Goal: Task Accomplishment & Management: Manage account settings

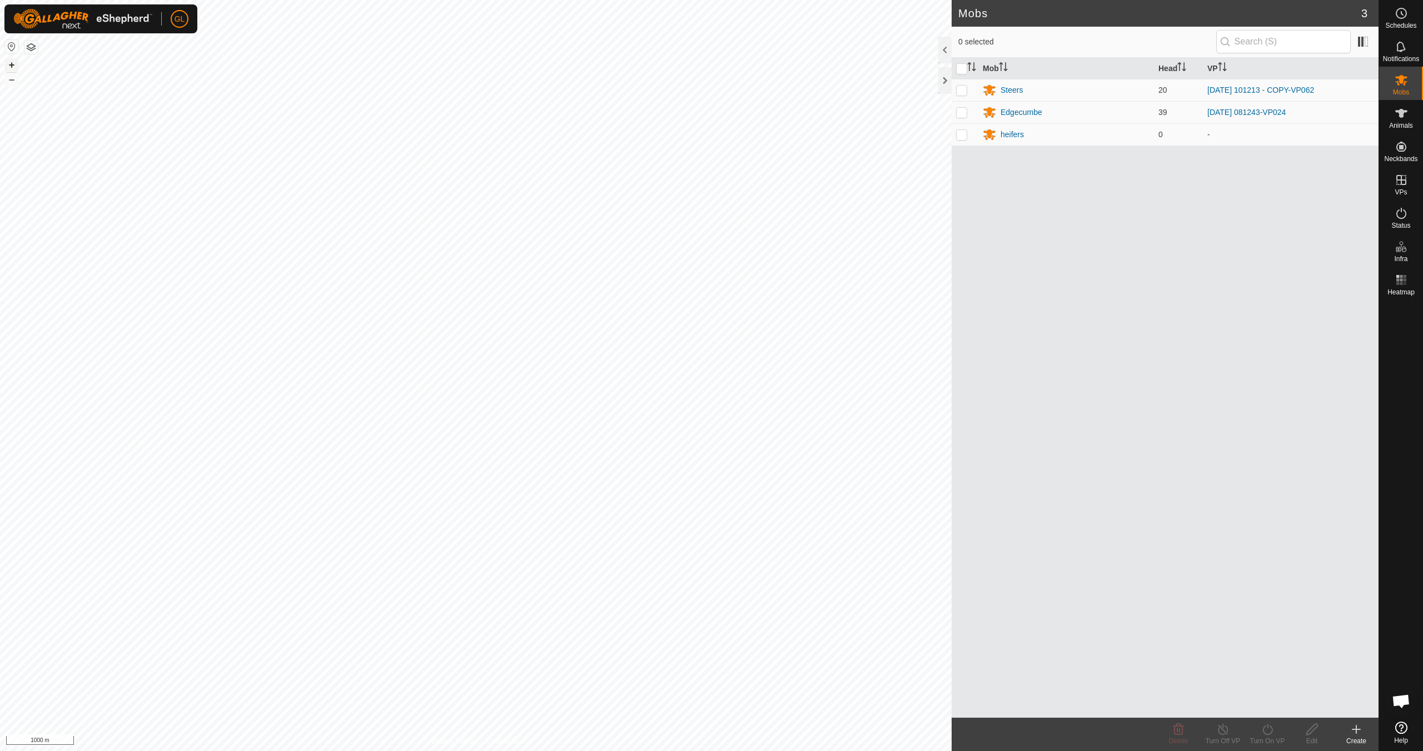
click at [10, 64] on button "+" at bounding box center [11, 64] width 13 height 13
click at [10, 63] on button "+" at bounding box center [11, 64] width 13 height 13
click at [11, 63] on button "+" at bounding box center [11, 64] width 13 height 13
click at [12, 64] on button "+" at bounding box center [11, 64] width 13 height 13
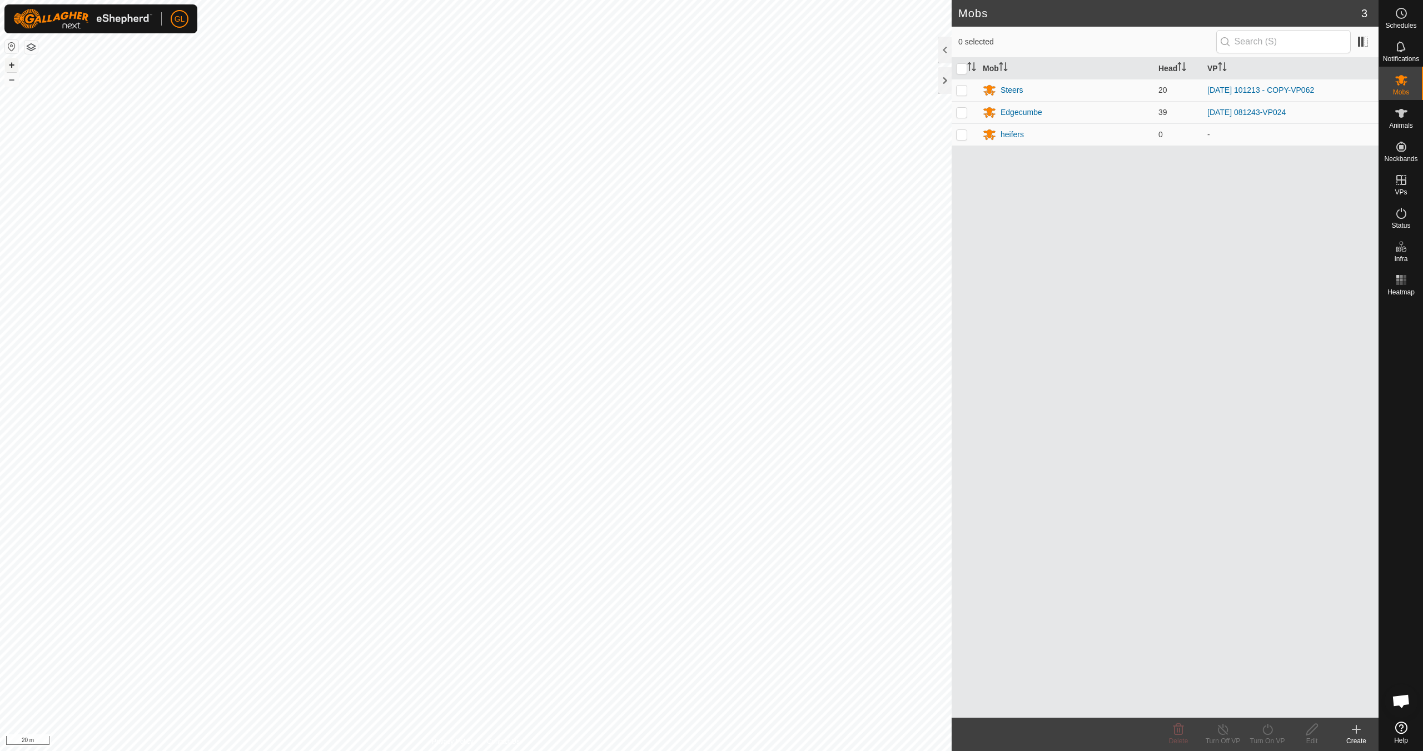
click at [9, 64] on button "+" at bounding box center [11, 64] width 13 height 13
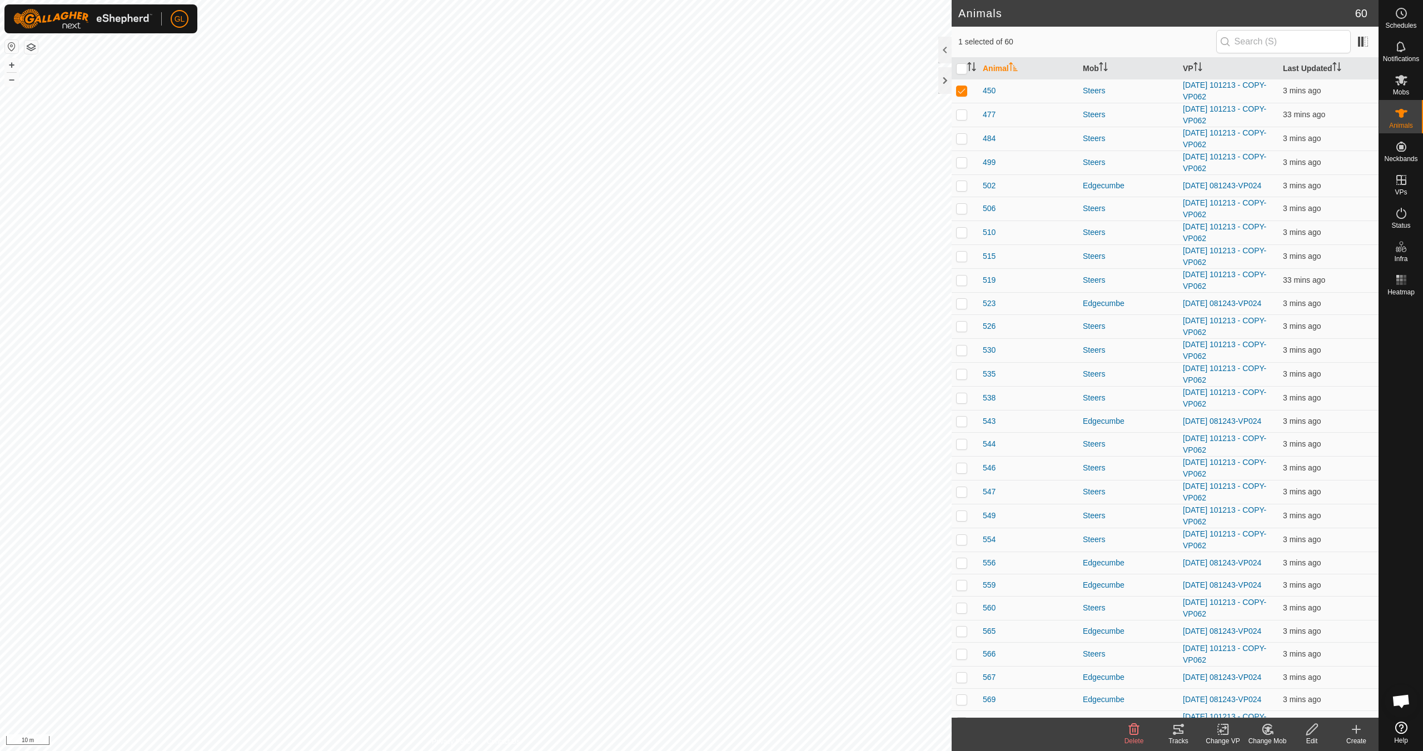
click at [1179, 733] on icon at bounding box center [1178, 729] width 10 height 9
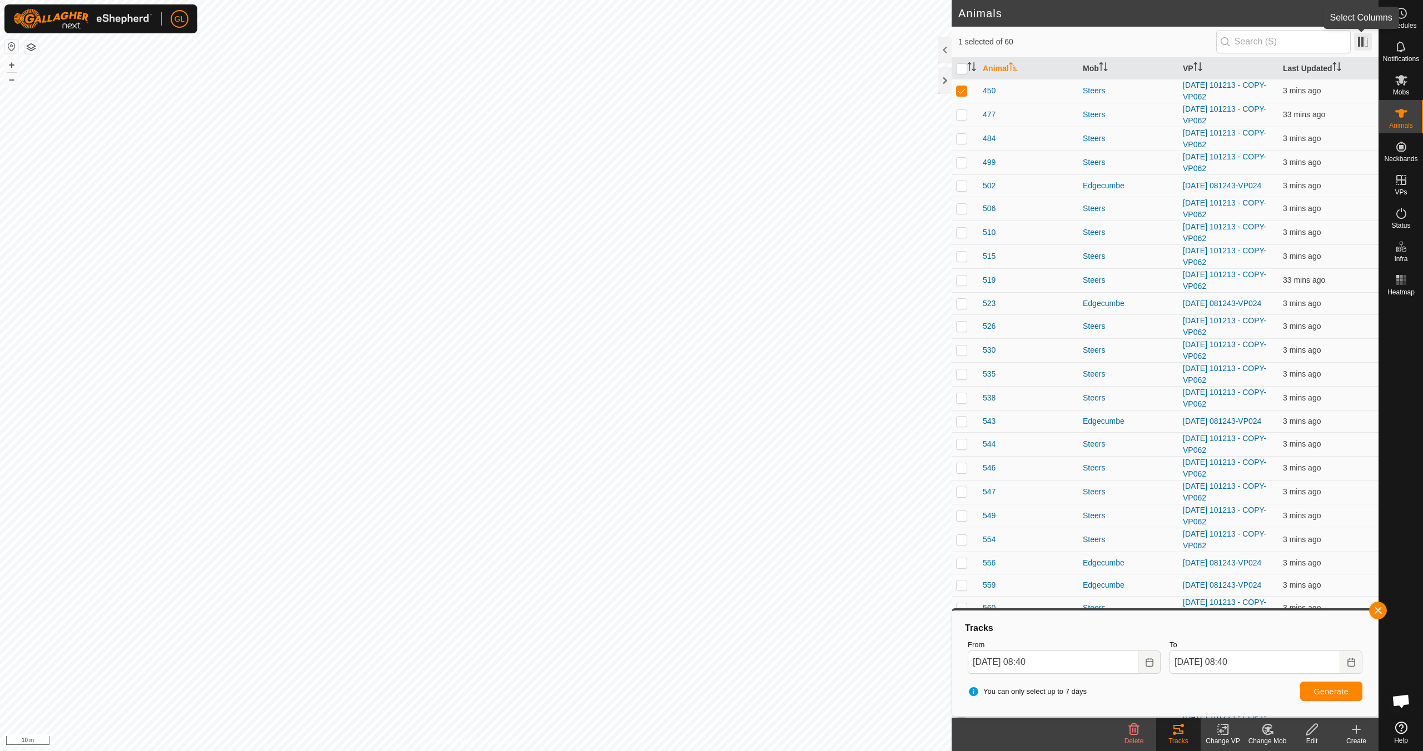
click at [1366, 43] on span at bounding box center [1363, 42] width 18 height 18
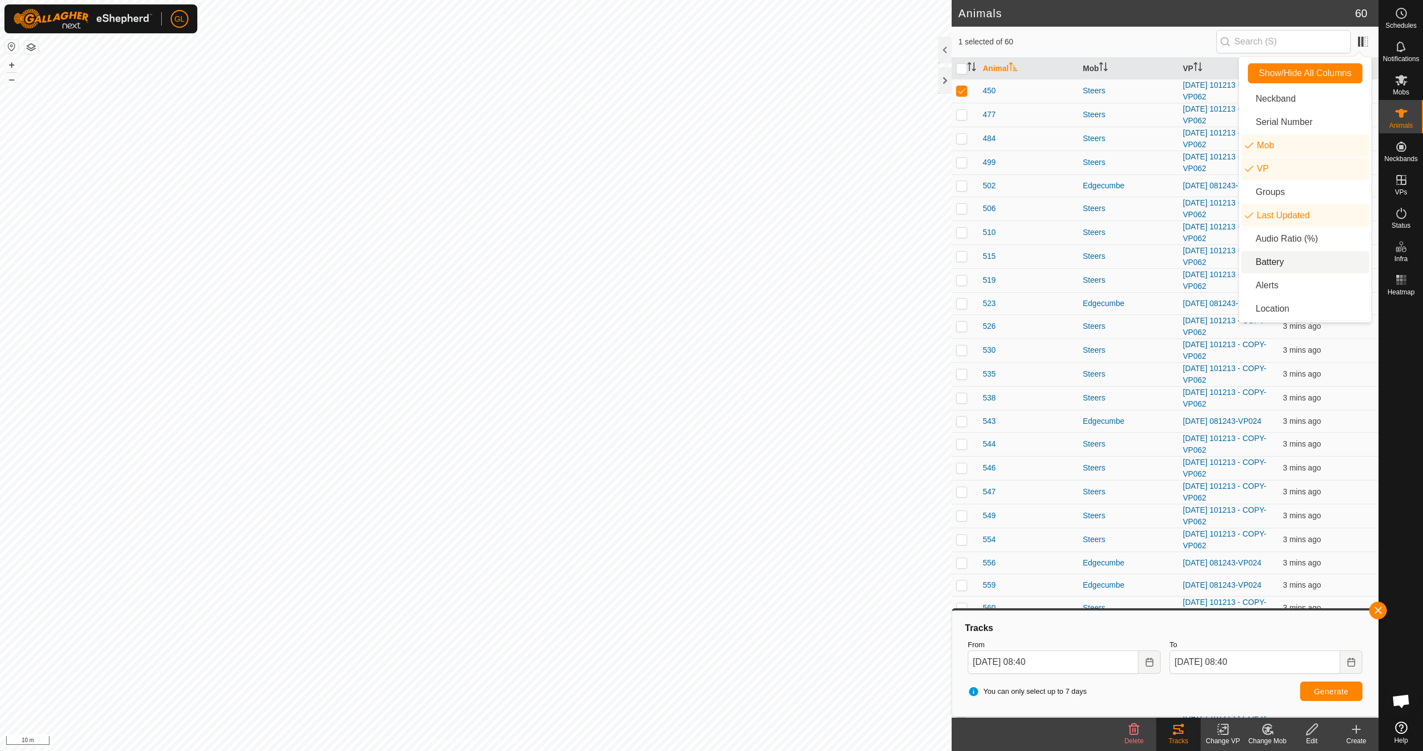
click at [1293, 260] on li "Battery" at bounding box center [1305, 262] width 128 height 22
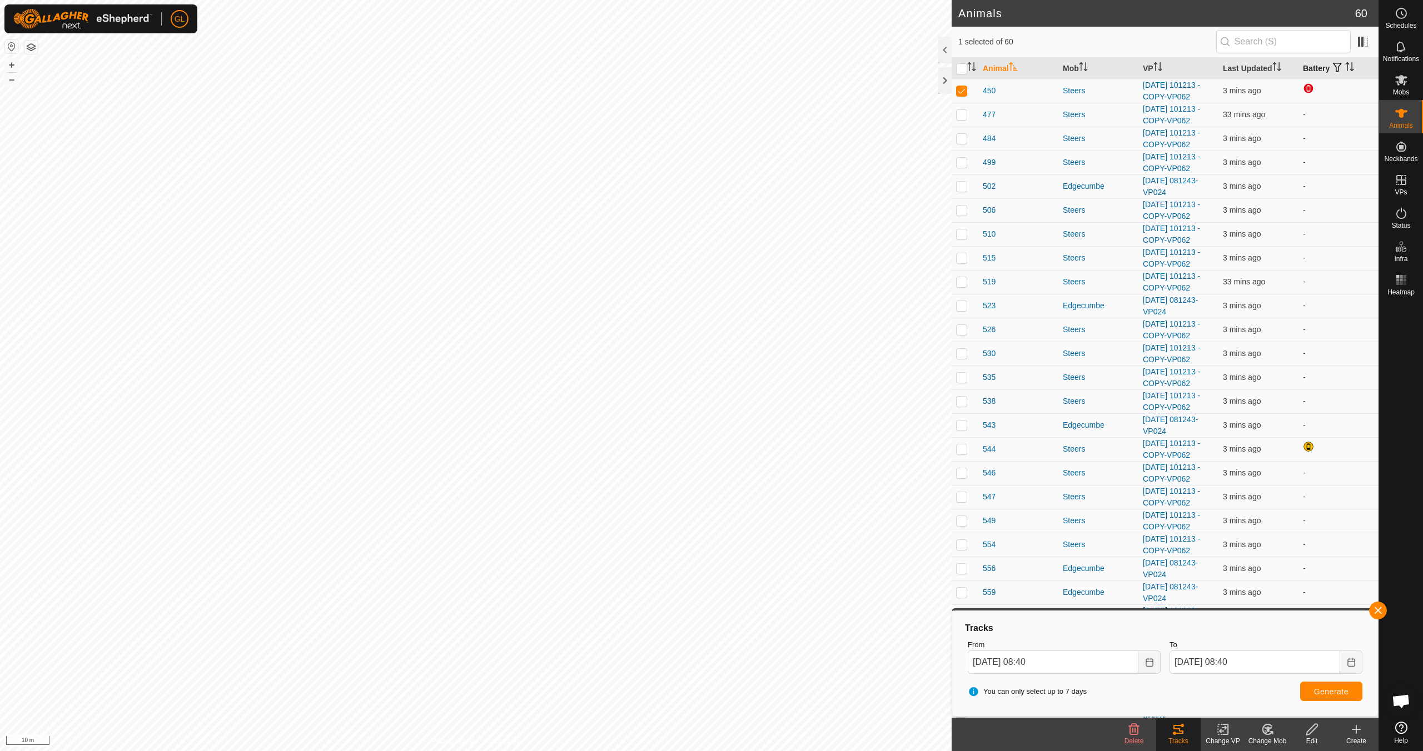
click at [1345, 63] on icon "Activate to sort" at bounding box center [1349, 66] width 9 height 9
click at [959, 92] on p-checkbox at bounding box center [961, 90] width 11 height 9
checkbox input "false"
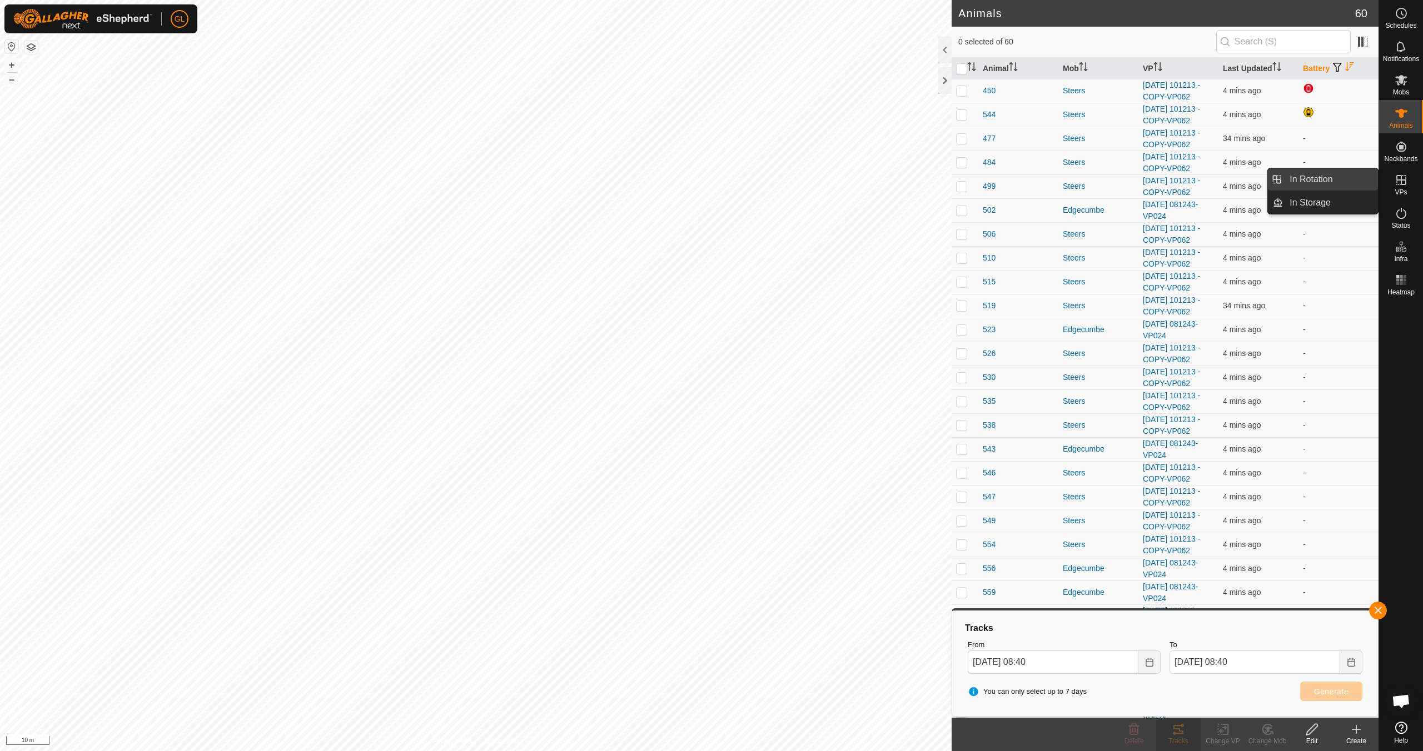
click at [1327, 182] on span "In Rotation" at bounding box center [1311, 179] width 43 height 13
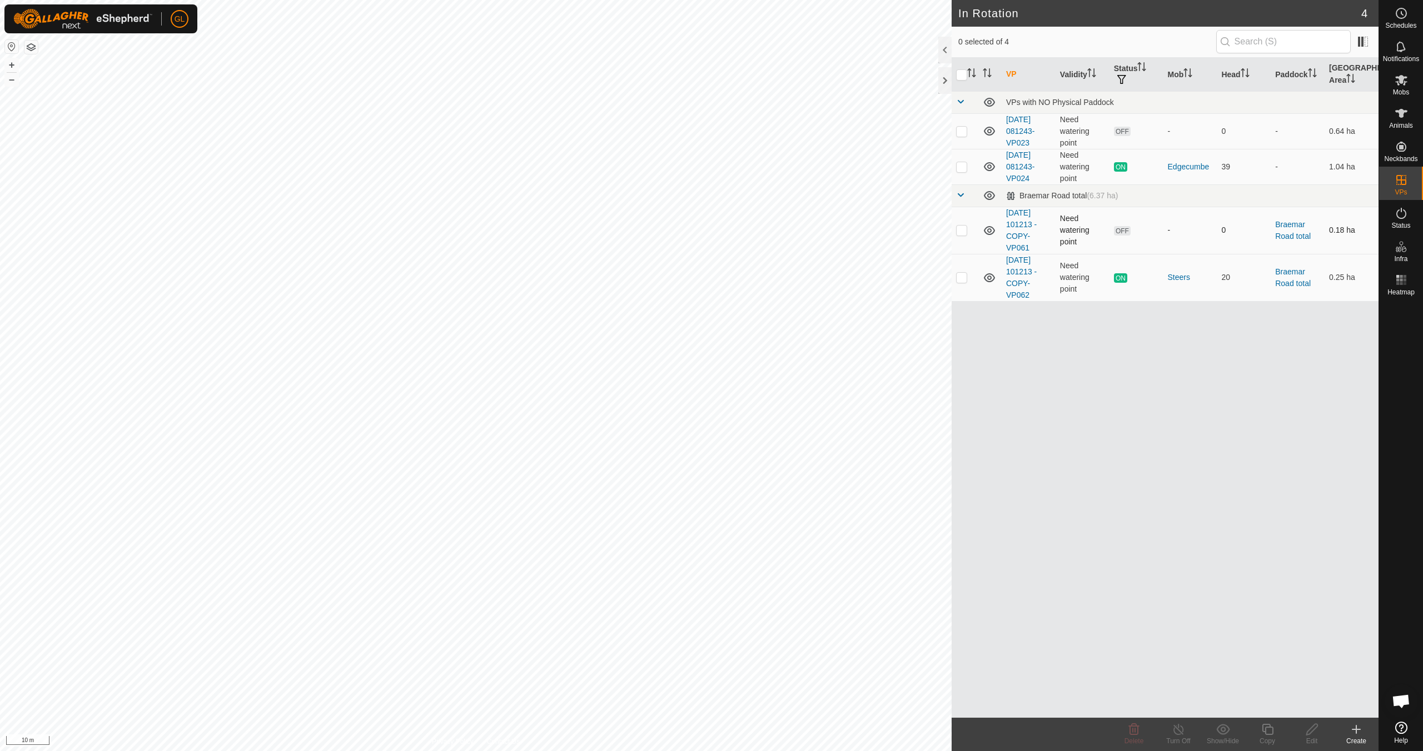
click at [960, 230] on p-checkbox at bounding box center [961, 230] width 11 height 9
click at [1135, 740] on span "Delete" at bounding box center [1133, 742] width 19 height 8
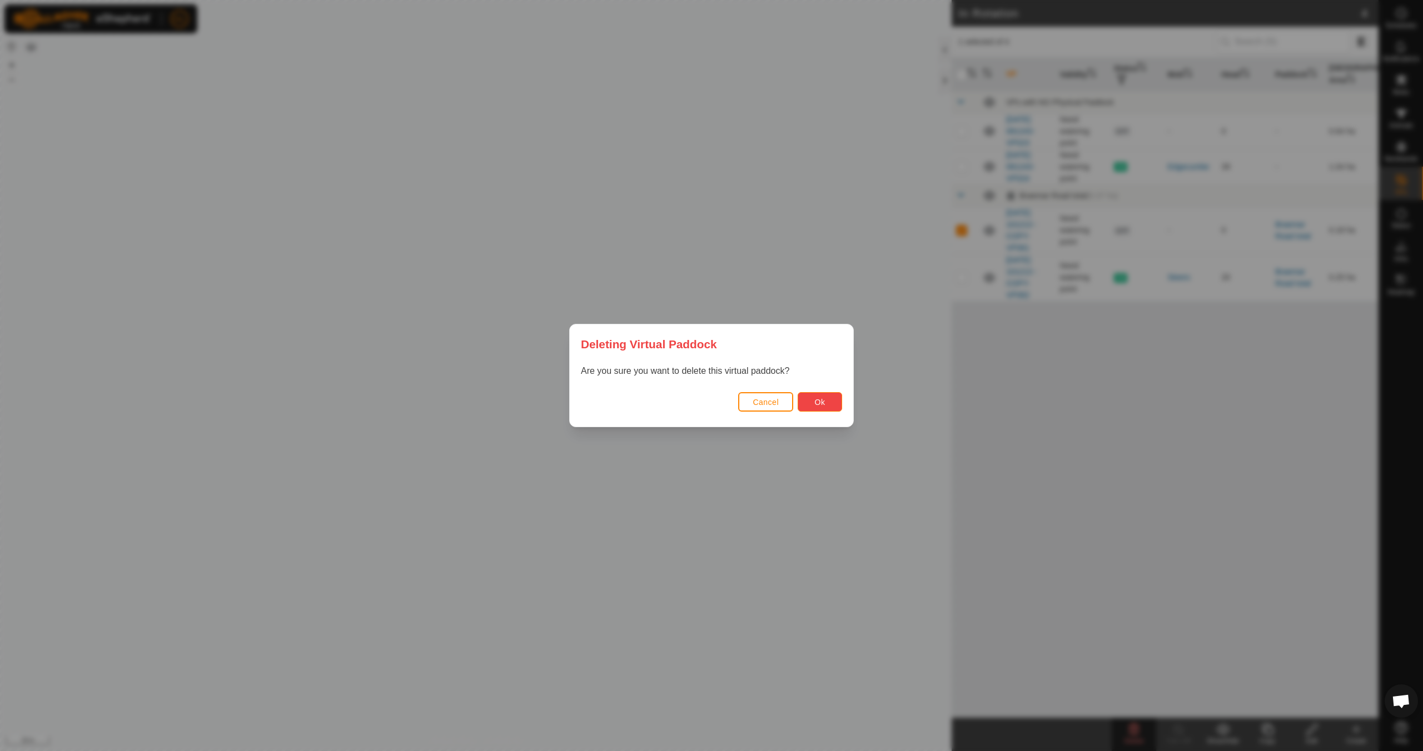
click at [830, 400] on button "Ok" at bounding box center [820, 401] width 44 height 19
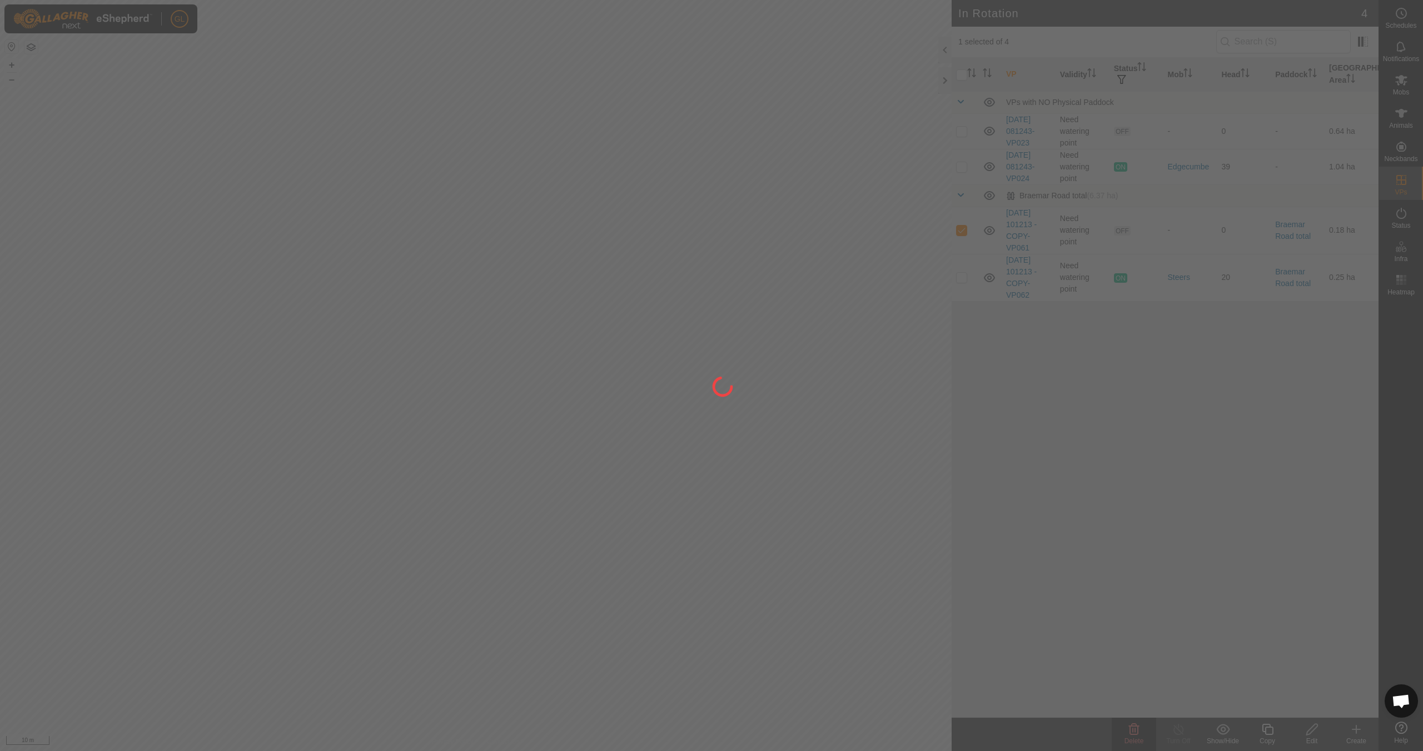
checkbox input "false"
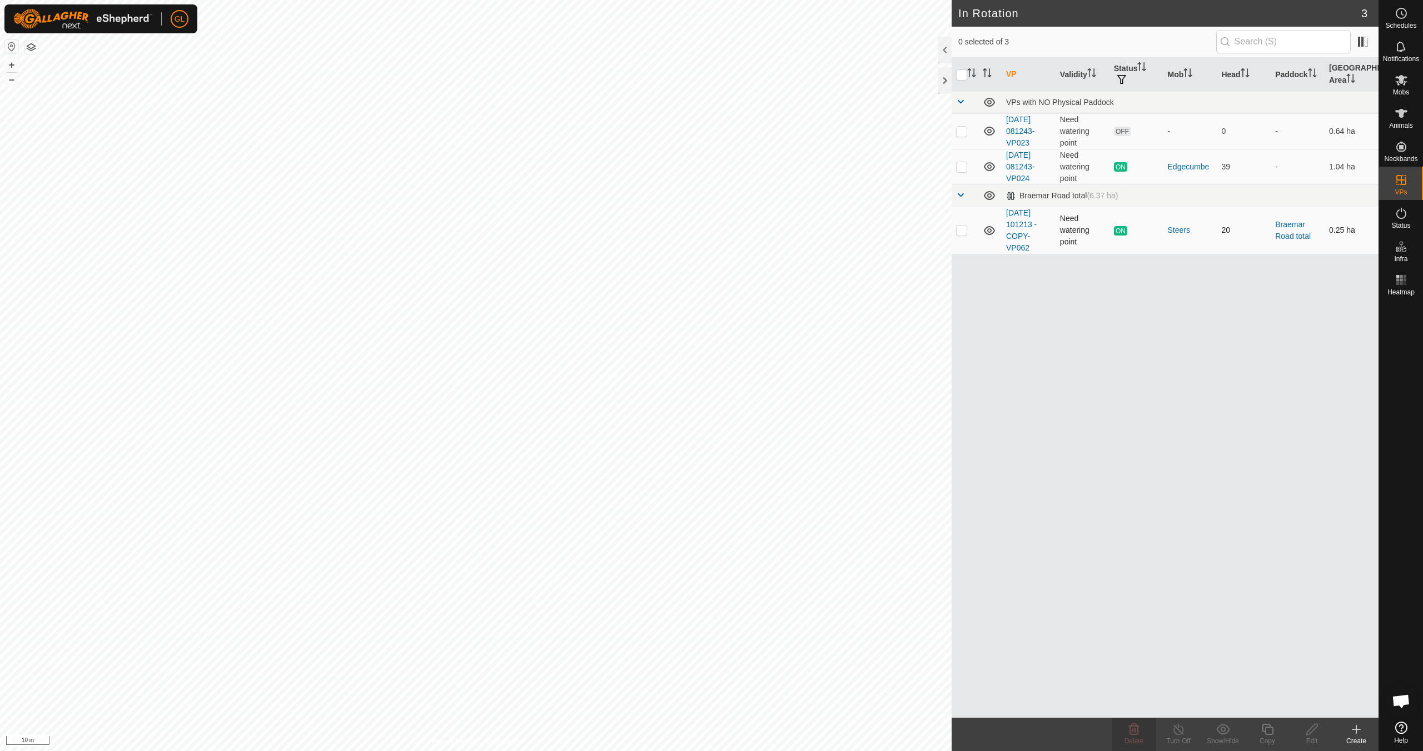
click at [962, 233] on p-checkbox at bounding box center [961, 230] width 11 height 9
checkbox input "true"
click at [1266, 731] on icon at bounding box center [1268, 729] width 14 height 13
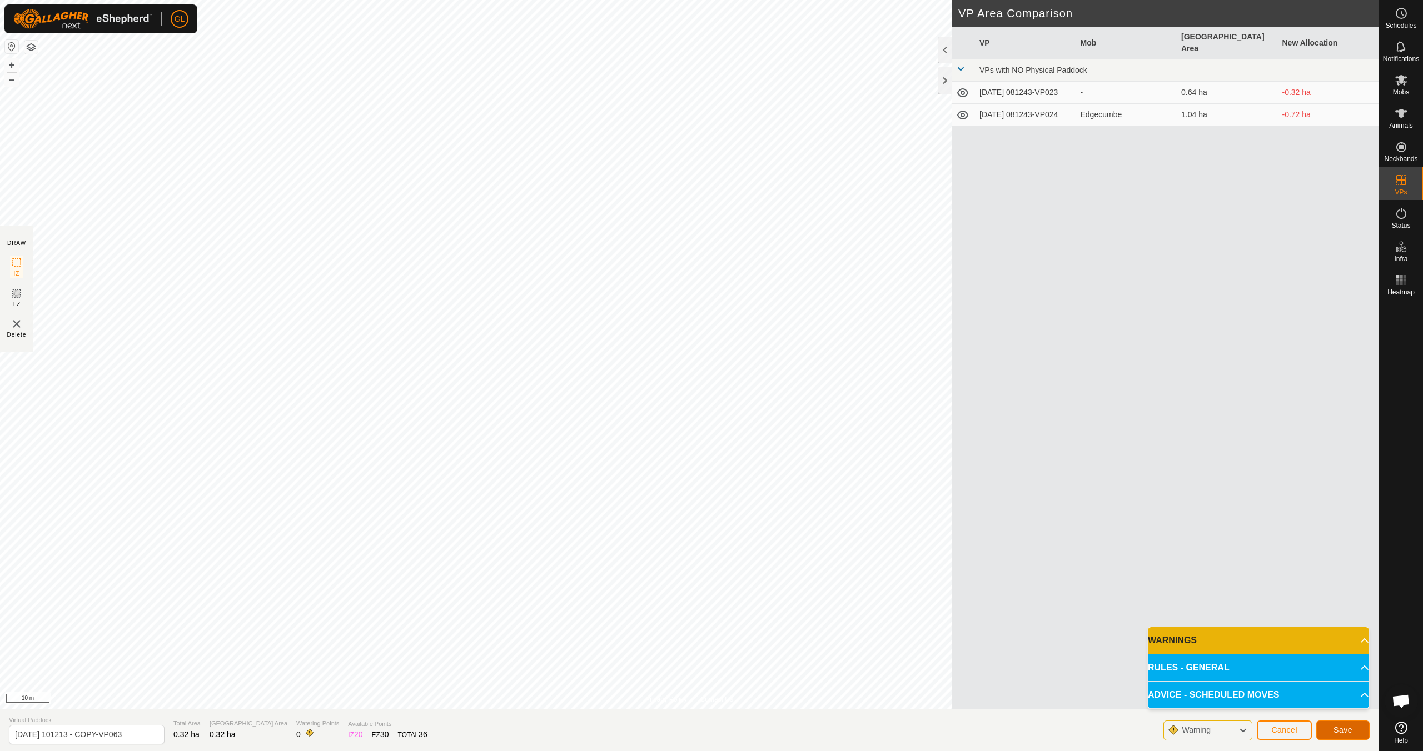
click at [1340, 733] on span "Save" at bounding box center [1342, 730] width 19 height 9
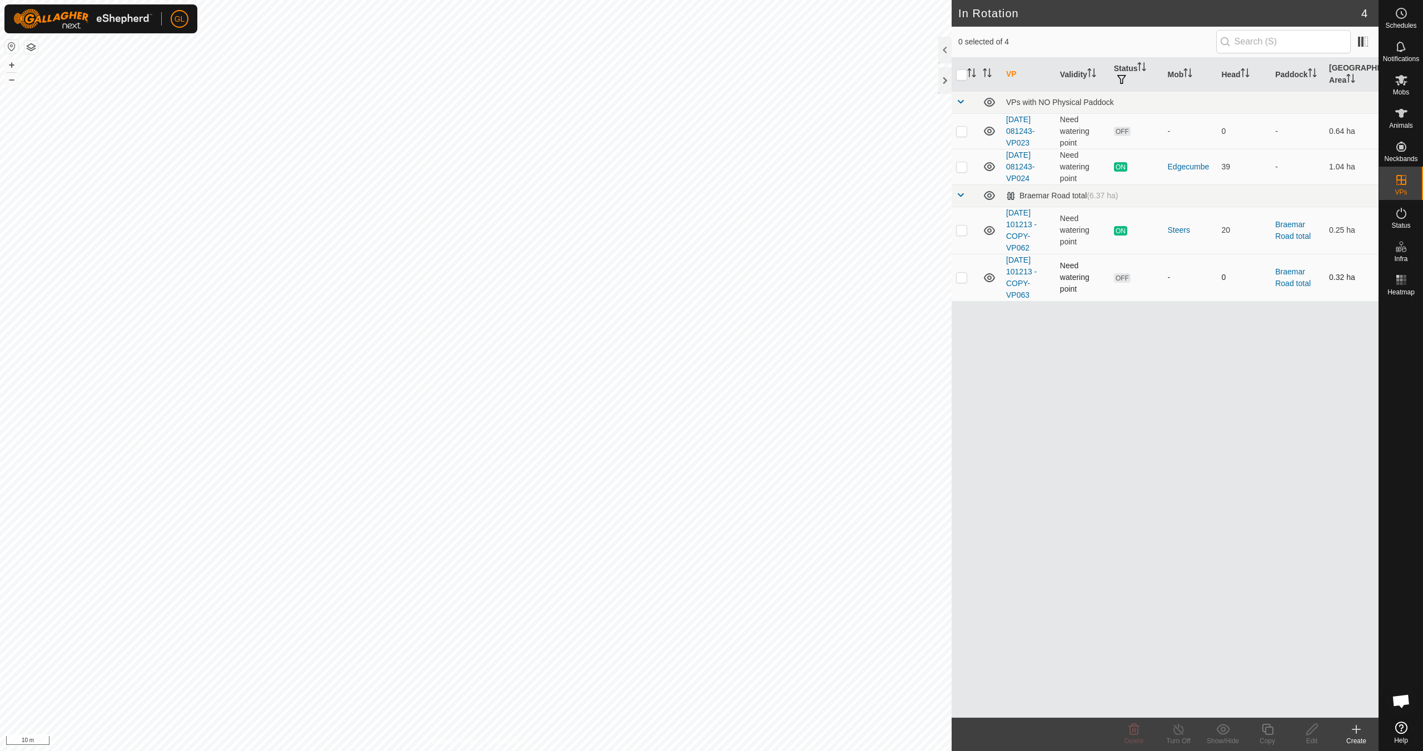
click at [959, 277] on p-checkbox at bounding box center [961, 277] width 11 height 9
checkbox input "true"
click at [1313, 735] on div "Edit" at bounding box center [1312, 734] width 44 height 33
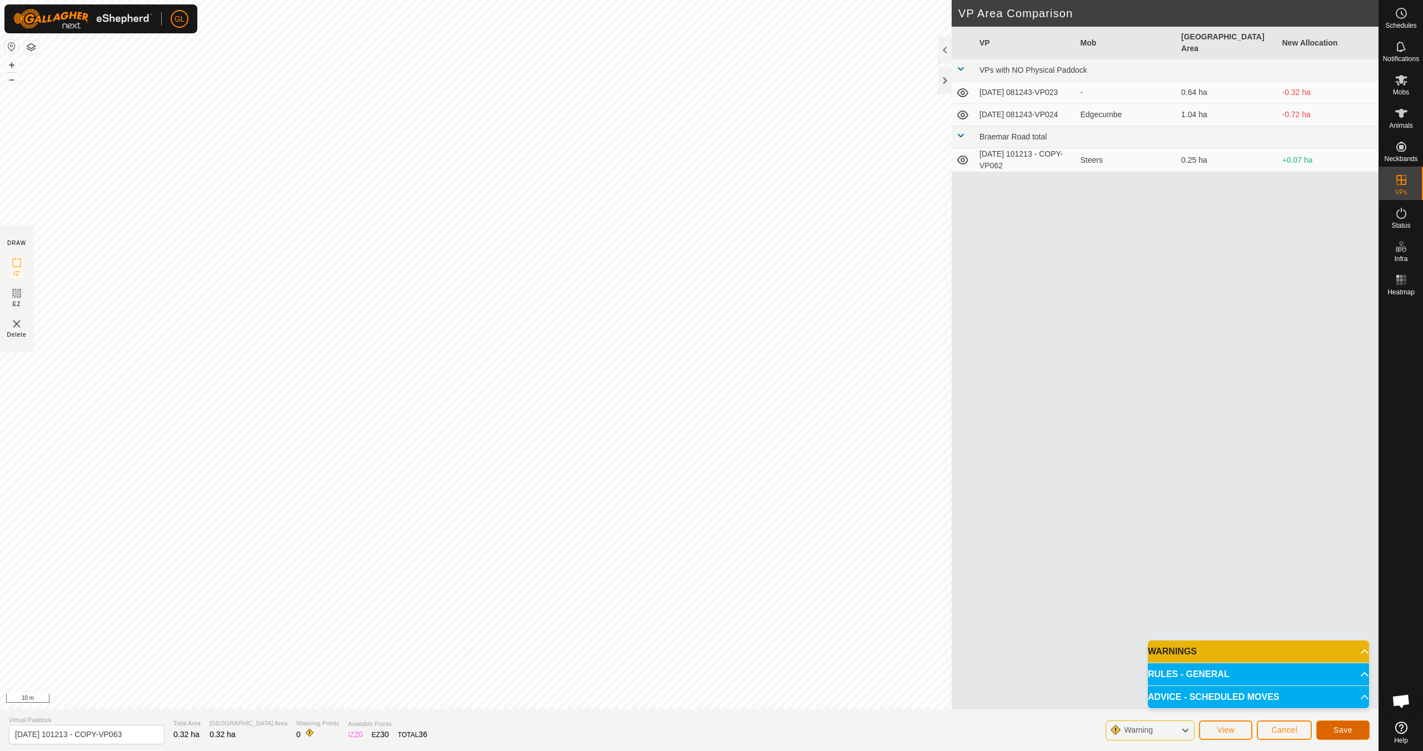
click at [1336, 727] on span "Save" at bounding box center [1342, 730] width 19 height 9
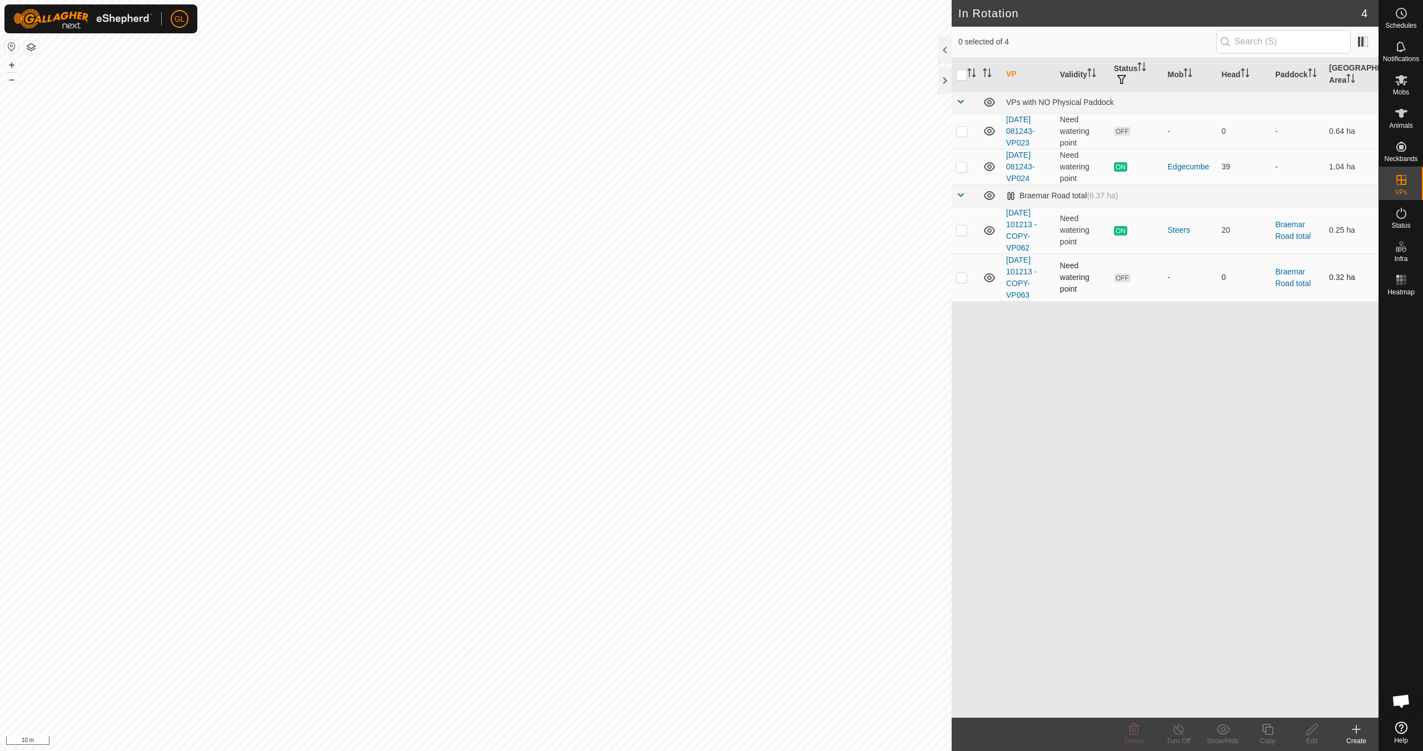
click at [960, 276] on p-checkbox at bounding box center [961, 277] width 11 height 9
checkbox input "true"
click at [1309, 732] on icon at bounding box center [1312, 729] width 14 height 13
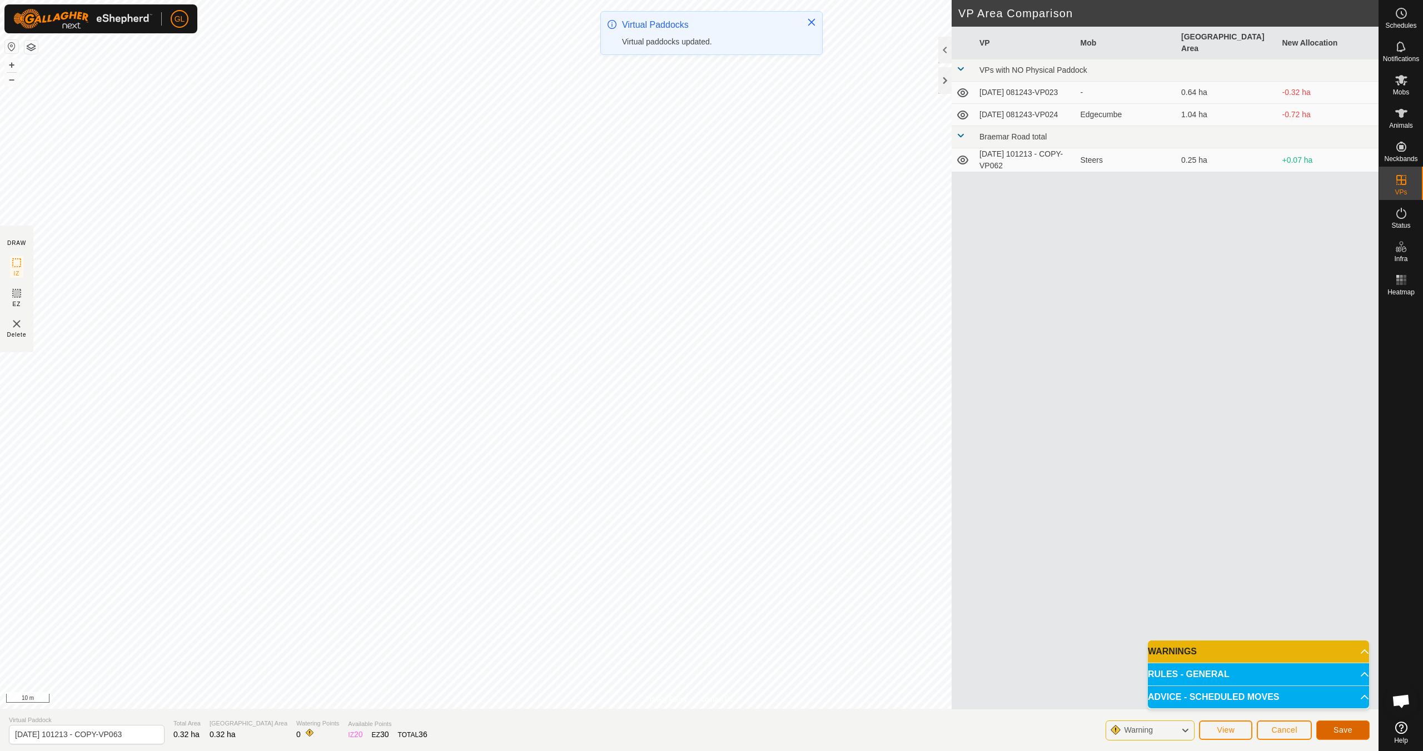
click at [1336, 730] on span "Save" at bounding box center [1342, 730] width 19 height 9
click at [1358, 650] on p-accordion-header "WARNINGS" at bounding box center [1258, 652] width 221 height 22
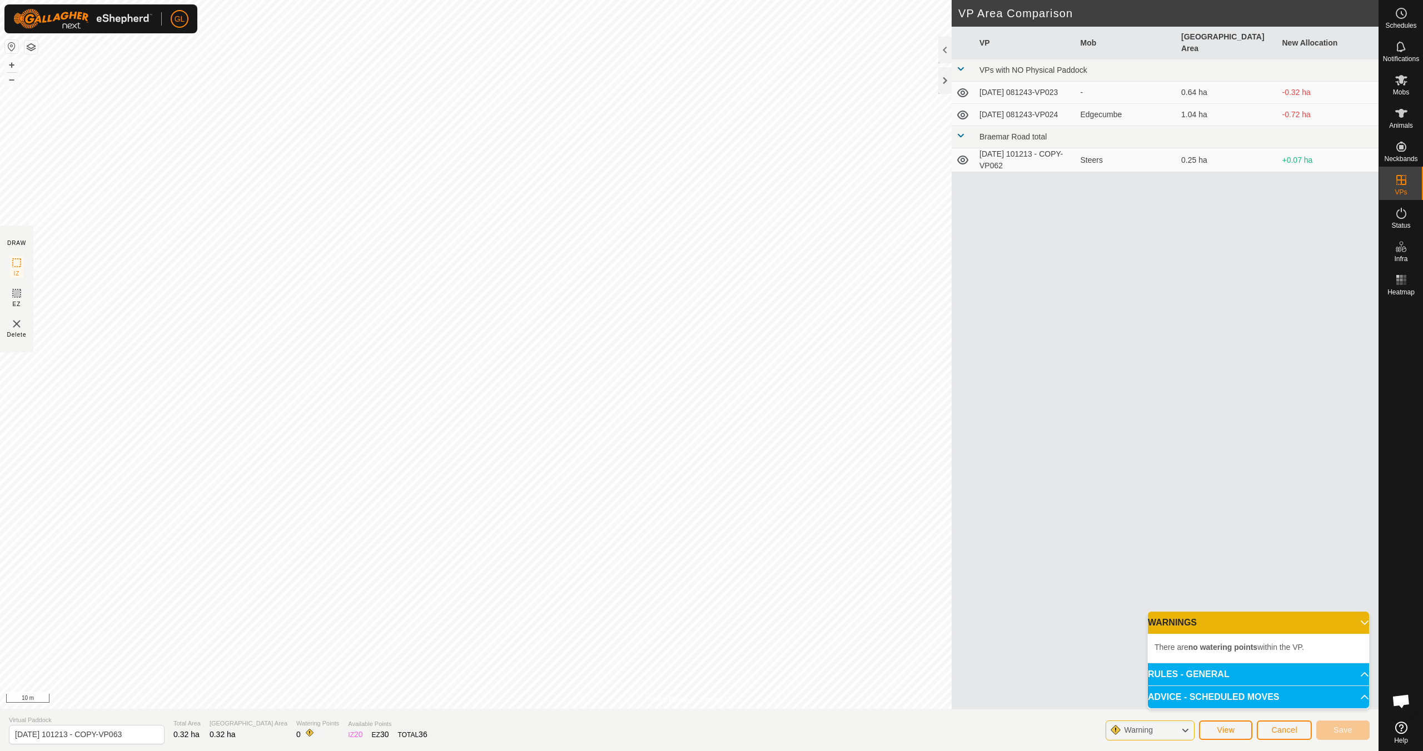
click at [1356, 620] on p-accordion-header "WARNINGS" at bounding box center [1258, 623] width 221 height 22
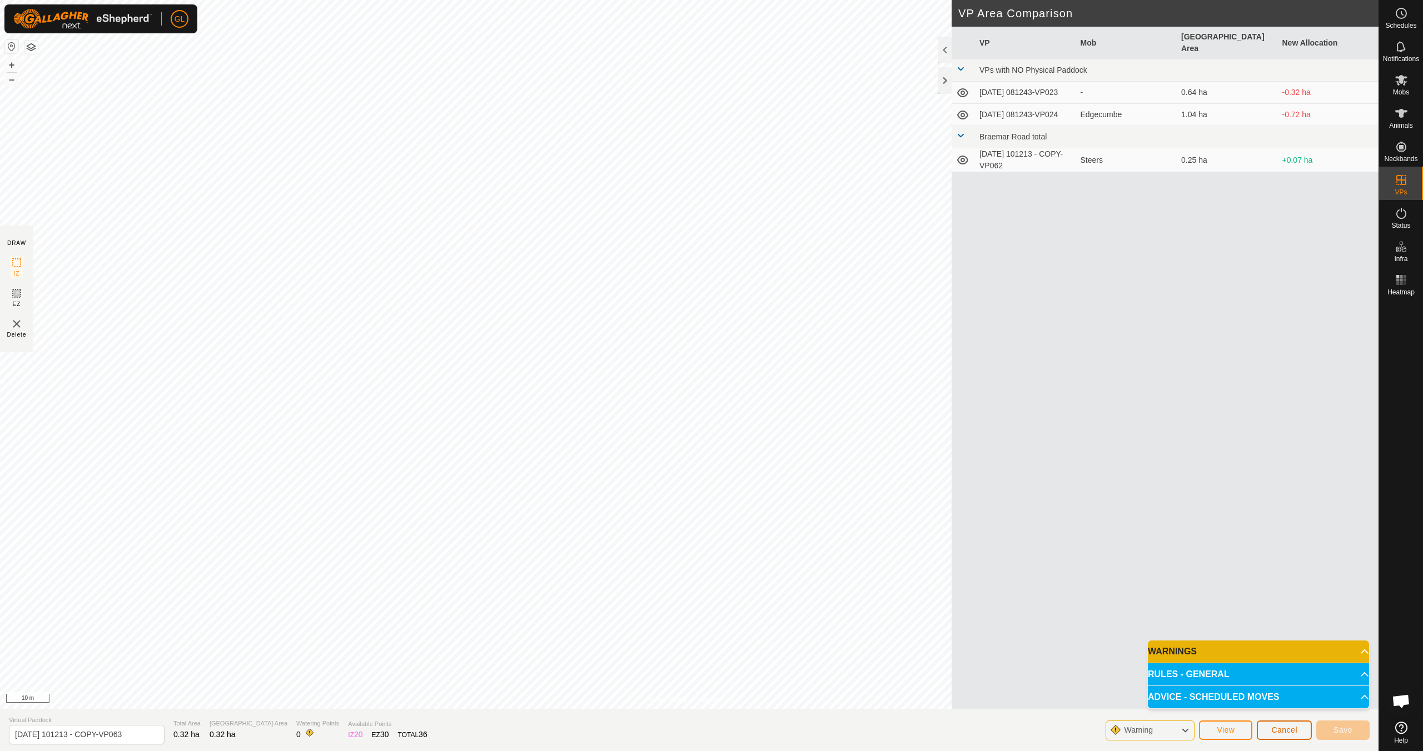
click at [1290, 731] on span "Cancel" at bounding box center [1284, 730] width 26 height 9
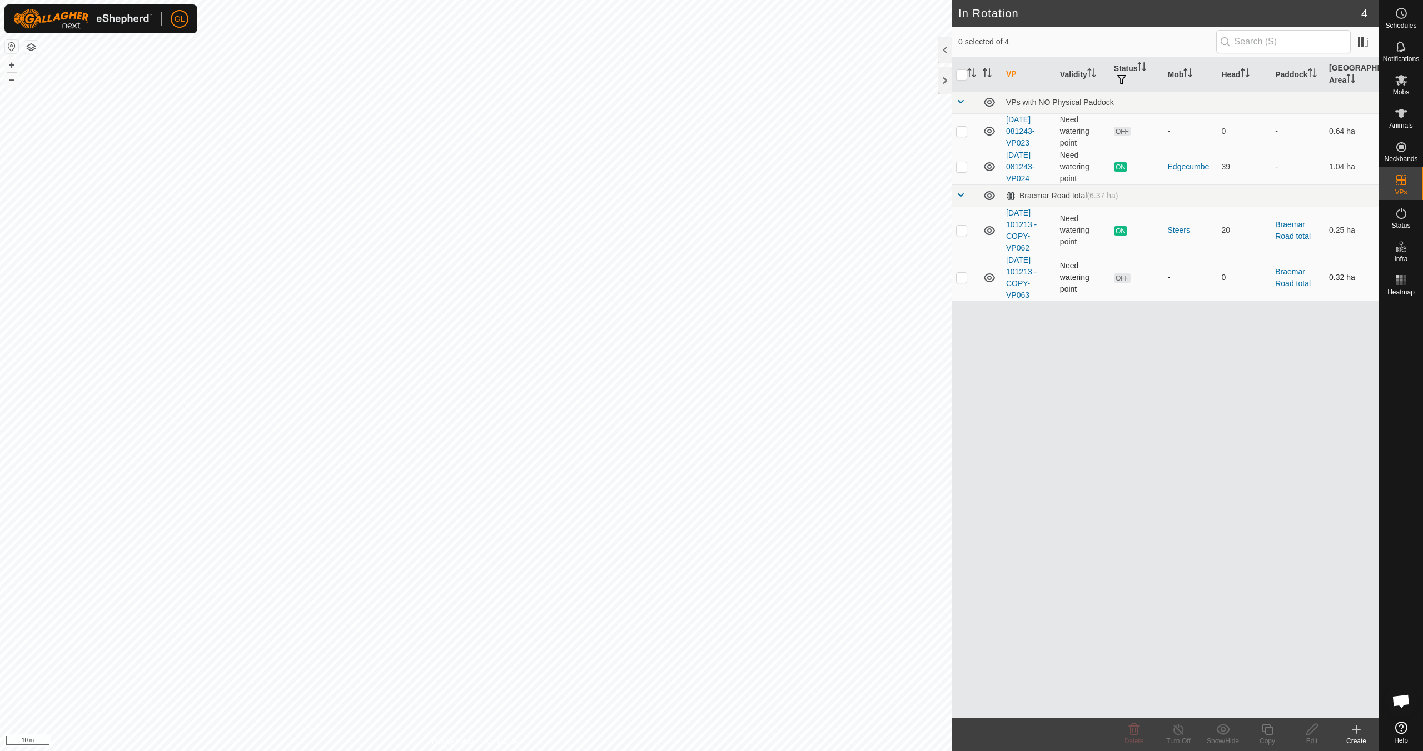
click at [962, 277] on p-checkbox at bounding box center [961, 277] width 11 height 9
checkbox input "false"
click at [1400, 86] on icon at bounding box center [1401, 79] width 13 height 13
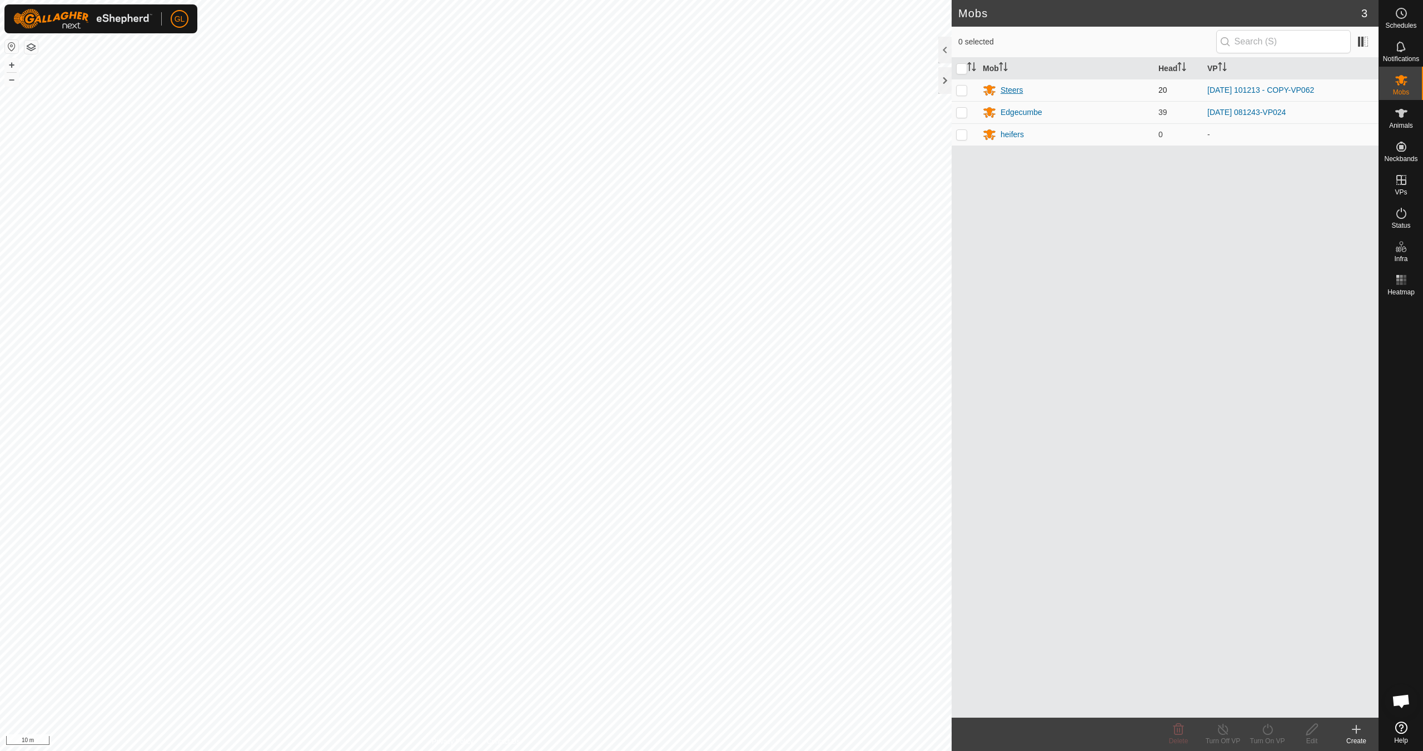
click at [1008, 90] on div "Steers" at bounding box center [1011, 90] width 22 height 12
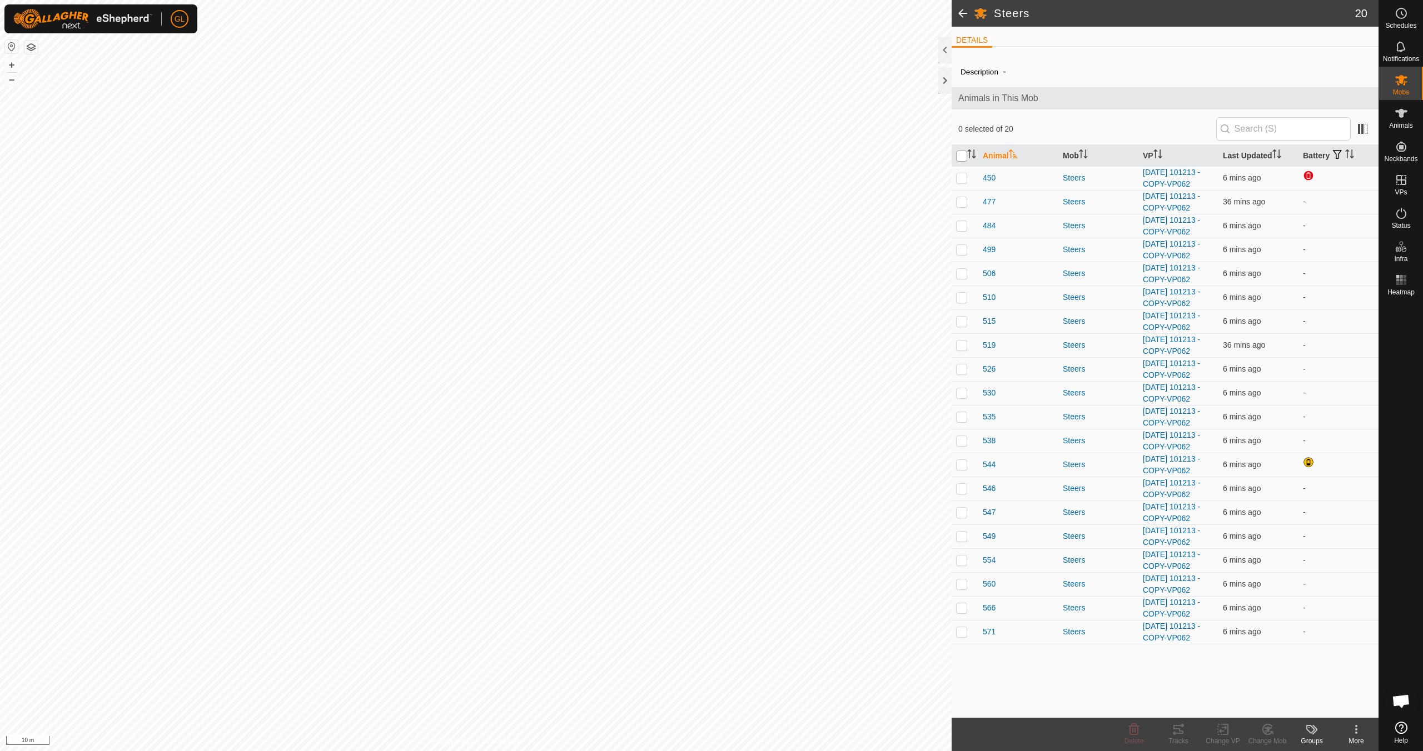
click at [960, 159] on input "checkbox" at bounding box center [961, 156] width 11 height 11
checkbox input "true"
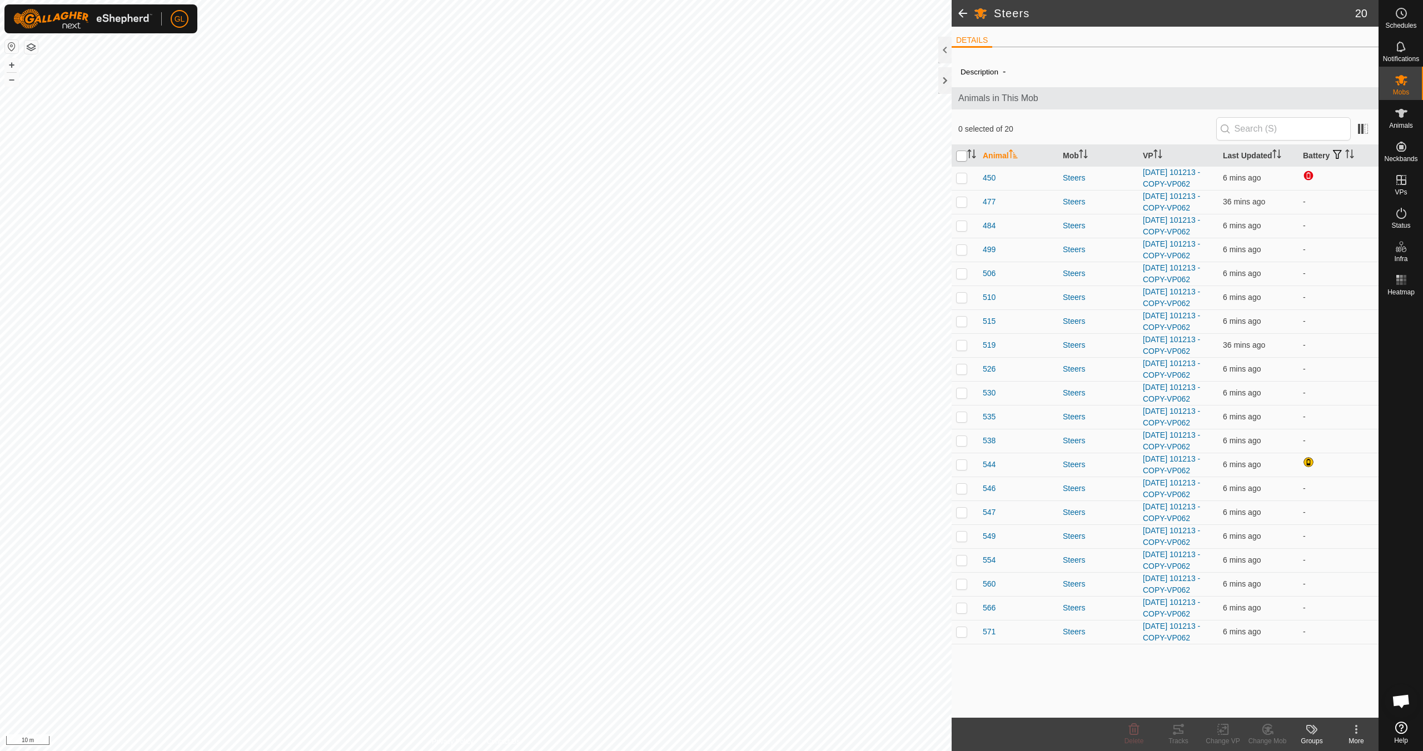
checkbox input "true"
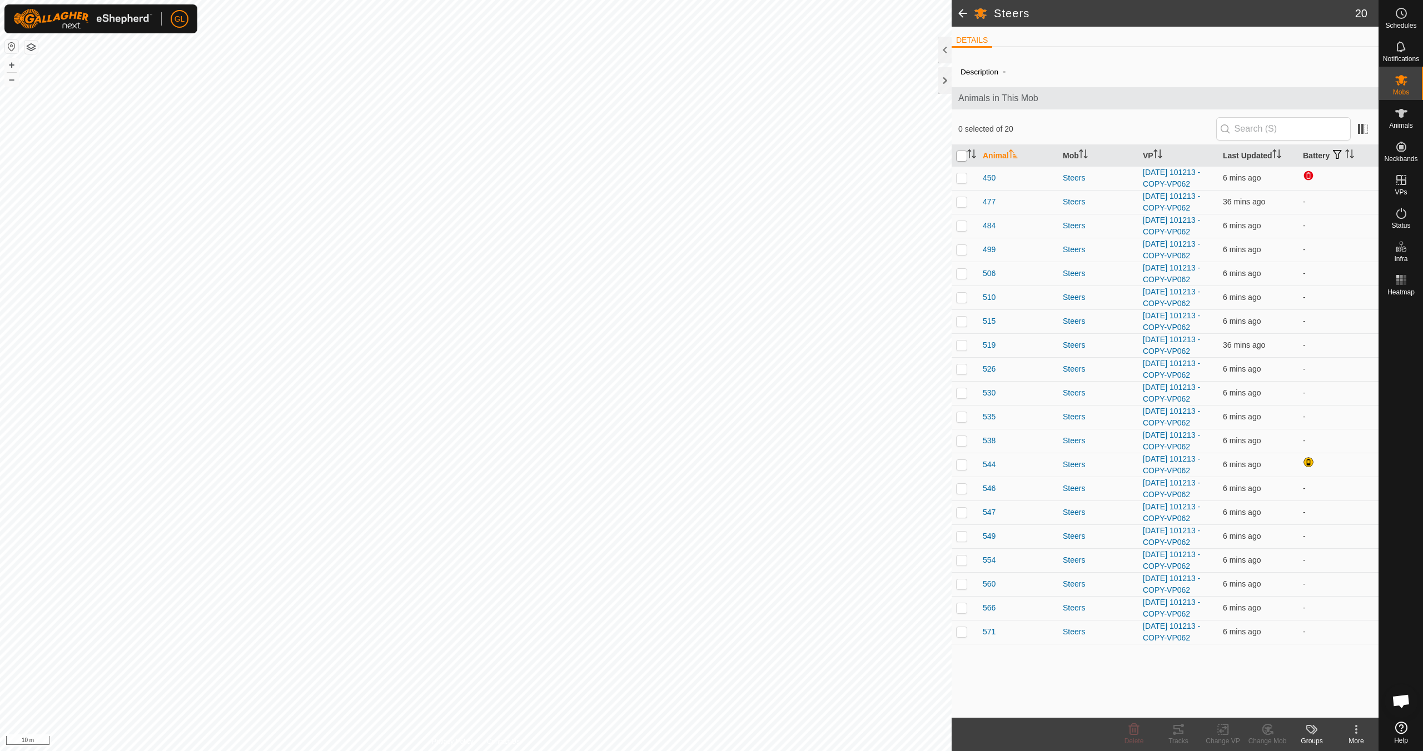
checkbox input "true"
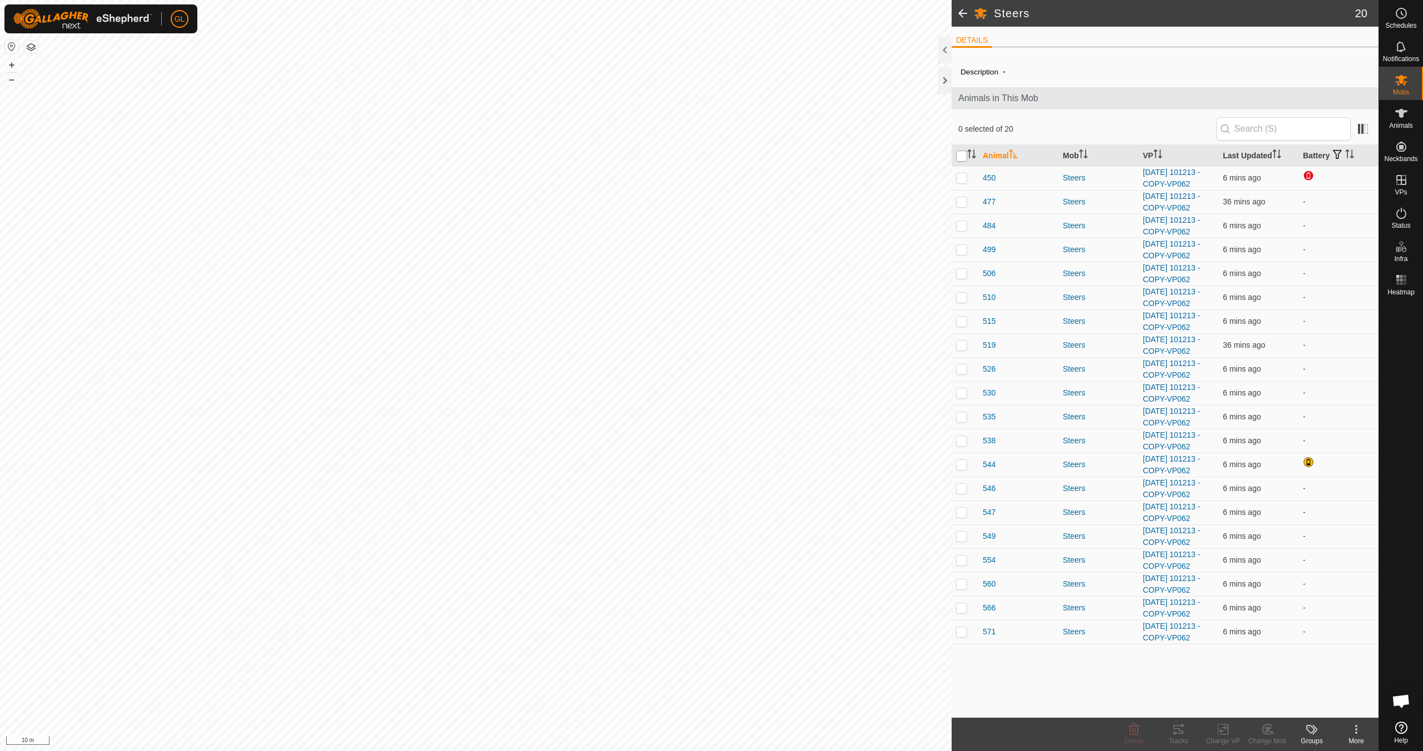
checkbox input "true"
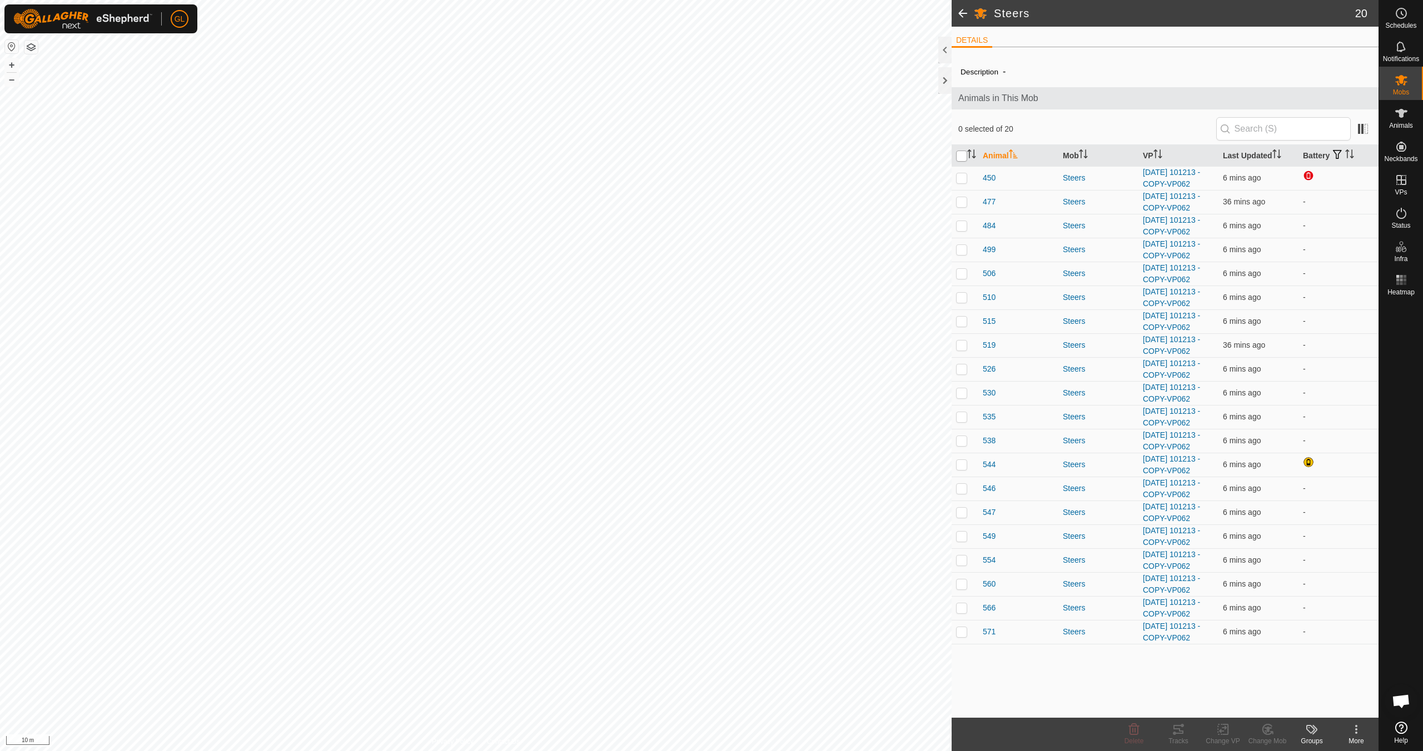
checkbox input "true"
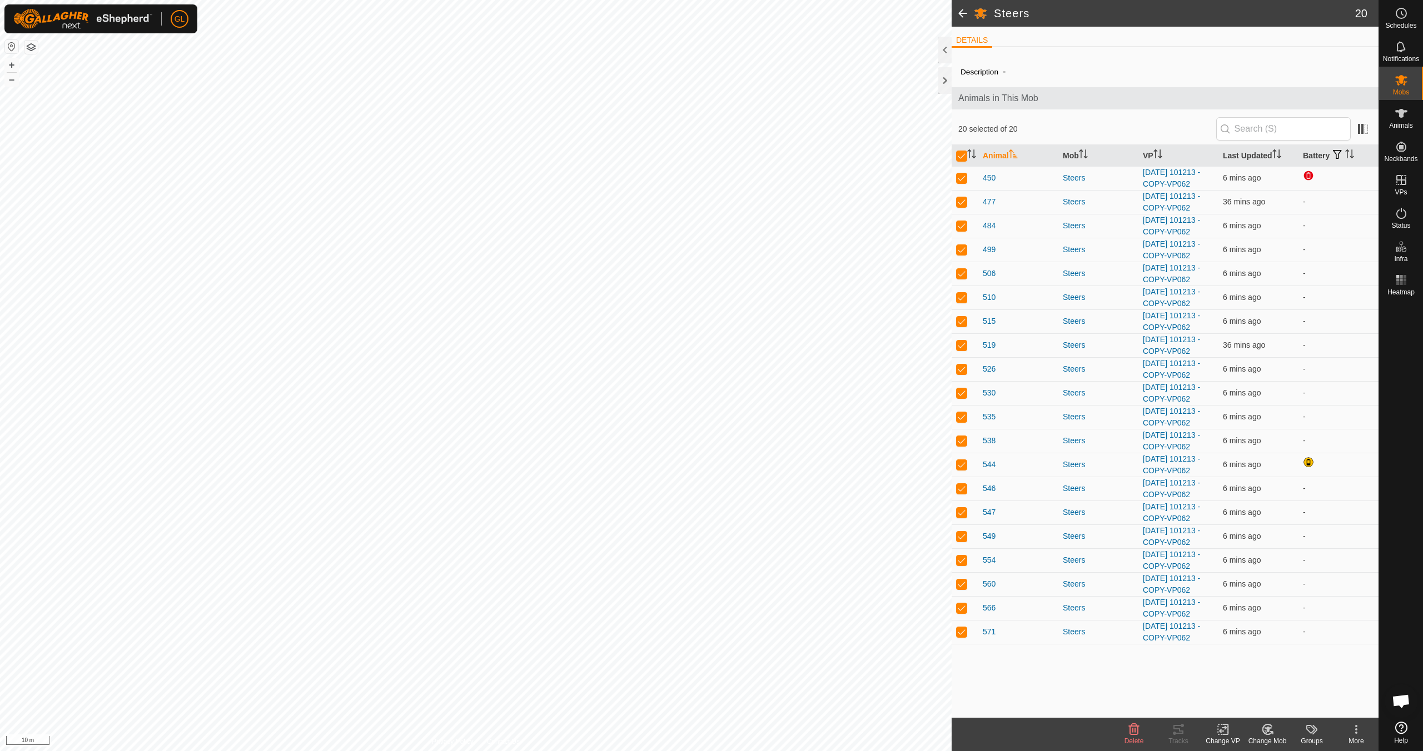
click at [1227, 733] on icon at bounding box center [1223, 729] width 14 height 13
click at [1243, 680] on link "Choose VP..." at bounding box center [1256, 682] width 110 height 22
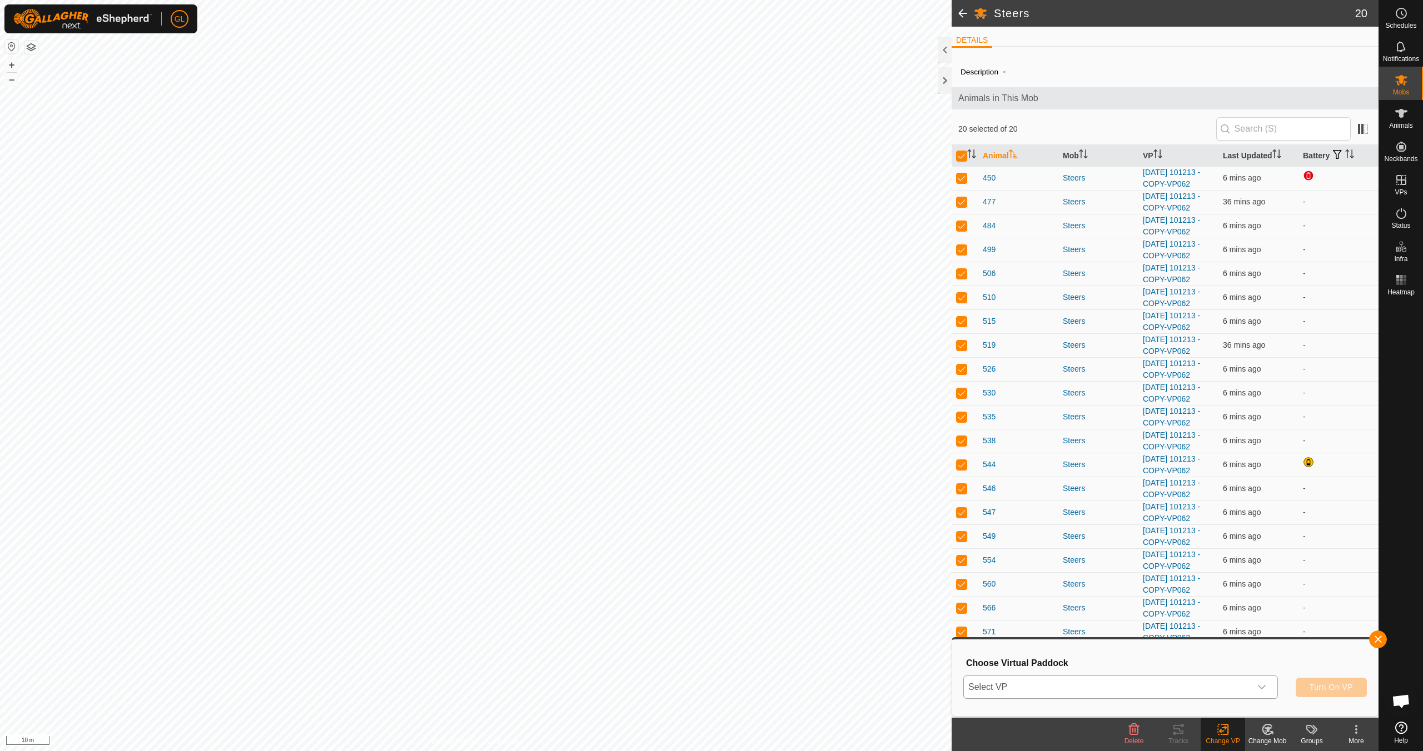
click at [1265, 688] on icon "dropdown trigger" at bounding box center [1261, 687] width 9 height 9
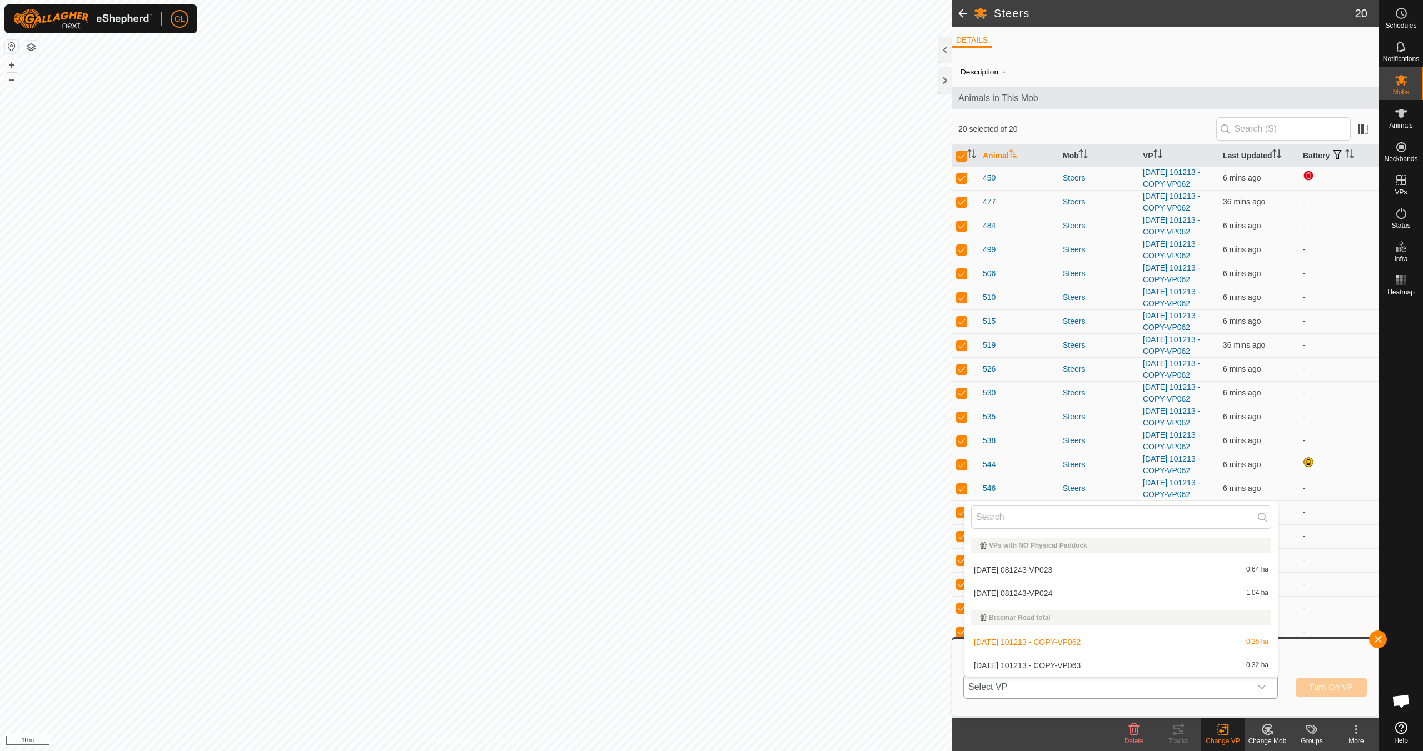
click at [1157, 663] on li "[DATE] 101213 - COPY-VP063 0.32 ha" at bounding box center [1120, 666] width 313 height 22
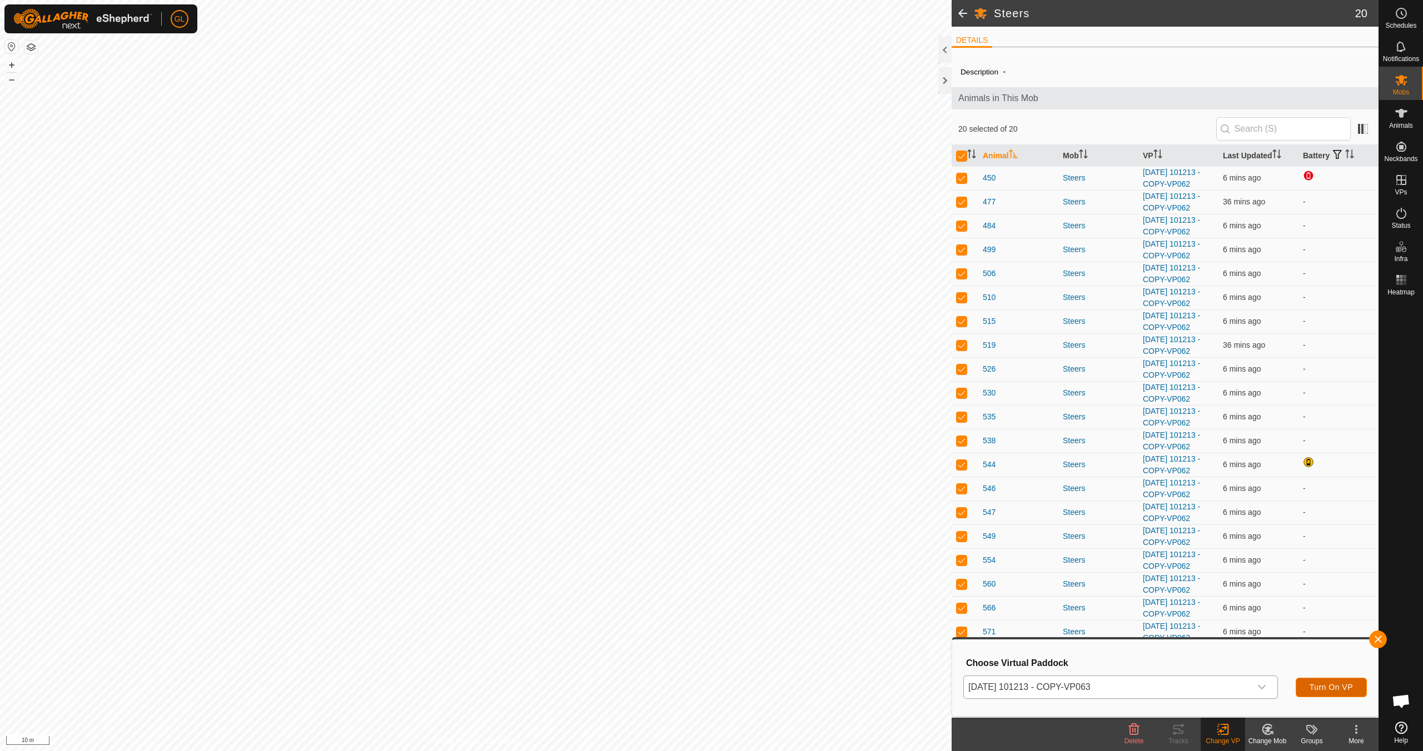
click at [1332, 683] on span "Turn On VP" at bounding box center [1331, 687] width 43 height 9
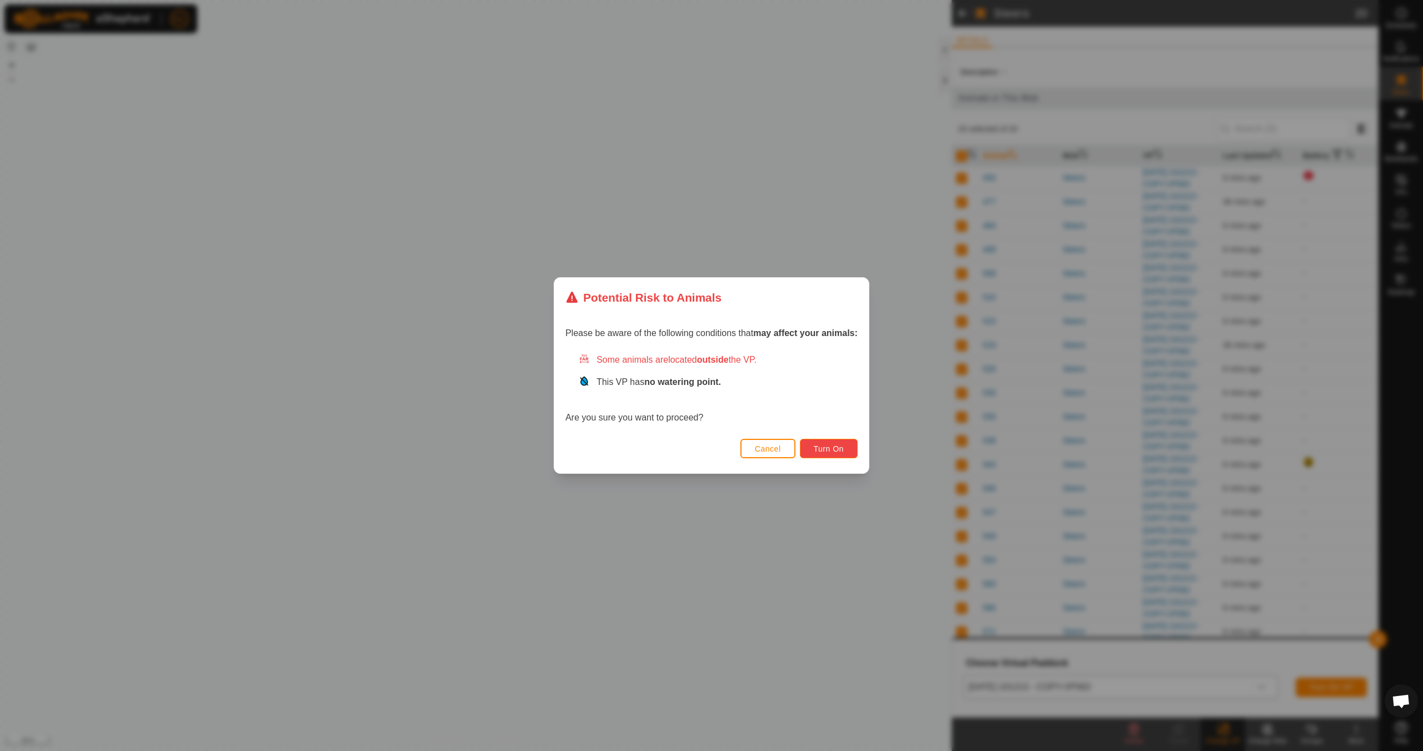
click at [833, 452] on span "Turn On" at bounding box center [829, 449] width 30 height 9
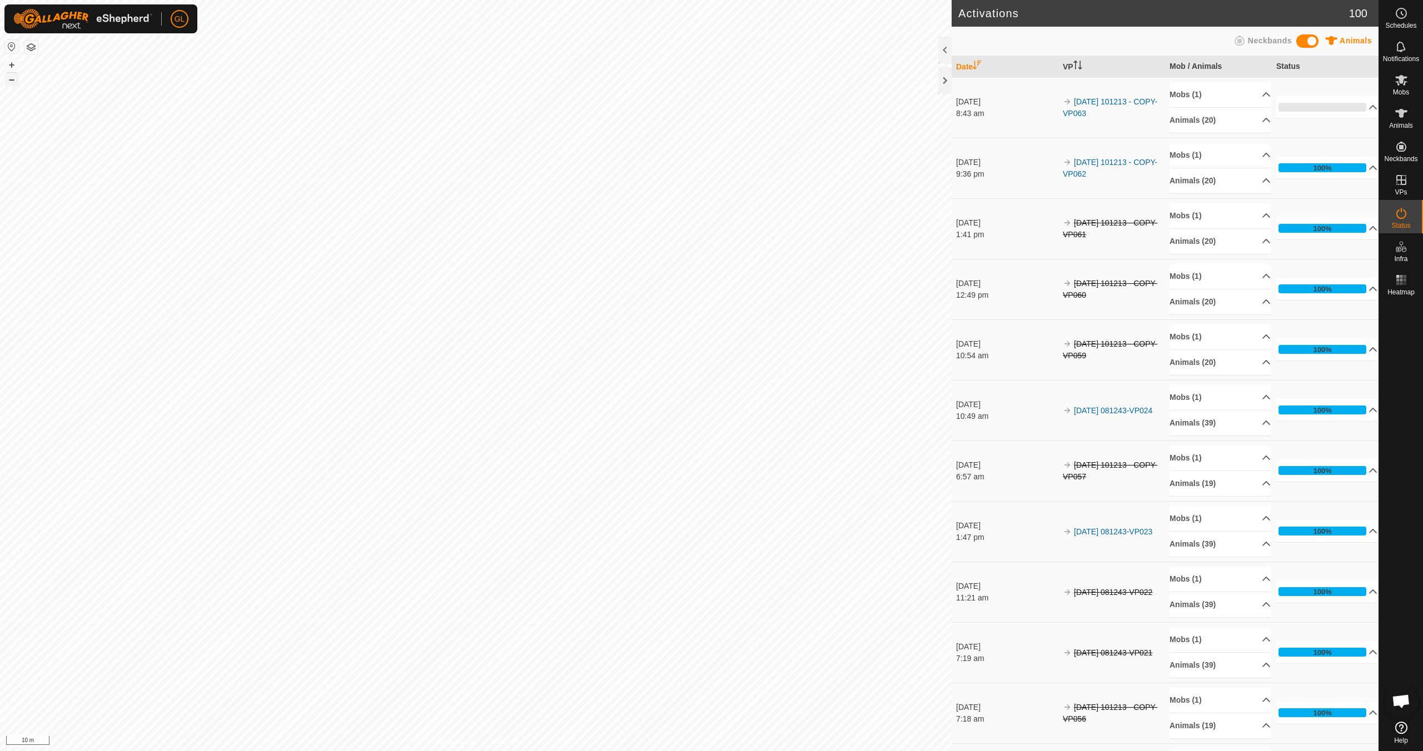
click at [9, 81] on button "–" at bounding box center [11, 79] width 13 height 13
click at [9, 80] on button "–" at bounding box center [11, 79] width 13 height 13
click at [9, 63] on button "+" at bounding box center [11, 64] width 13 height 13
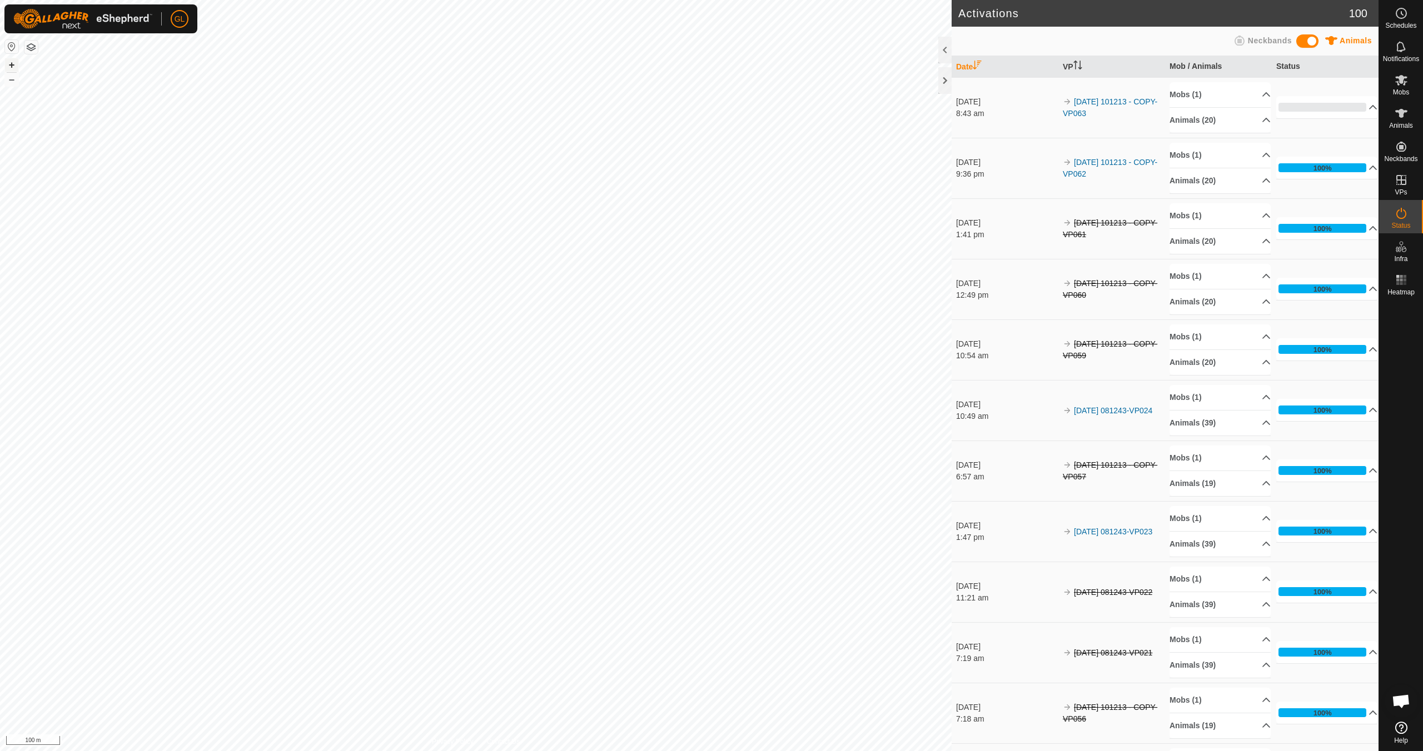
click at [9, 62] on button "+" at bounding box center [11, 64] width 13 height 13
click at [1328, 178] on link "In Rotation" at bounding box center [1330, 179] width 95 height 22
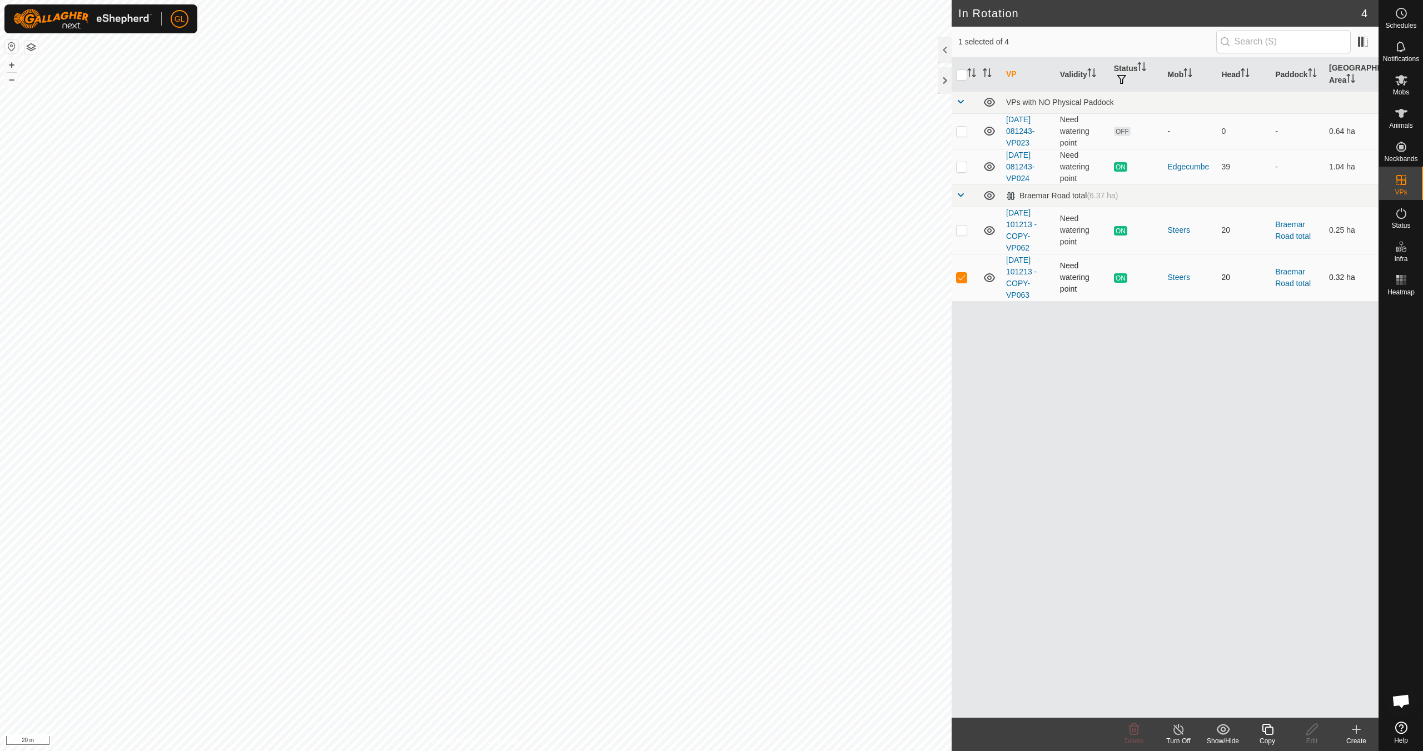
click at [958, 277] on p-checkbox at bounding box center [961, 277] width 11 height 9
checkbox input "false"
click at [962, 132] on p-checkbox at bounding box center [961, 131] width 11 height 9
click at [1140, 731] on icon at bounding box center [1133, 729] width 13 height 13
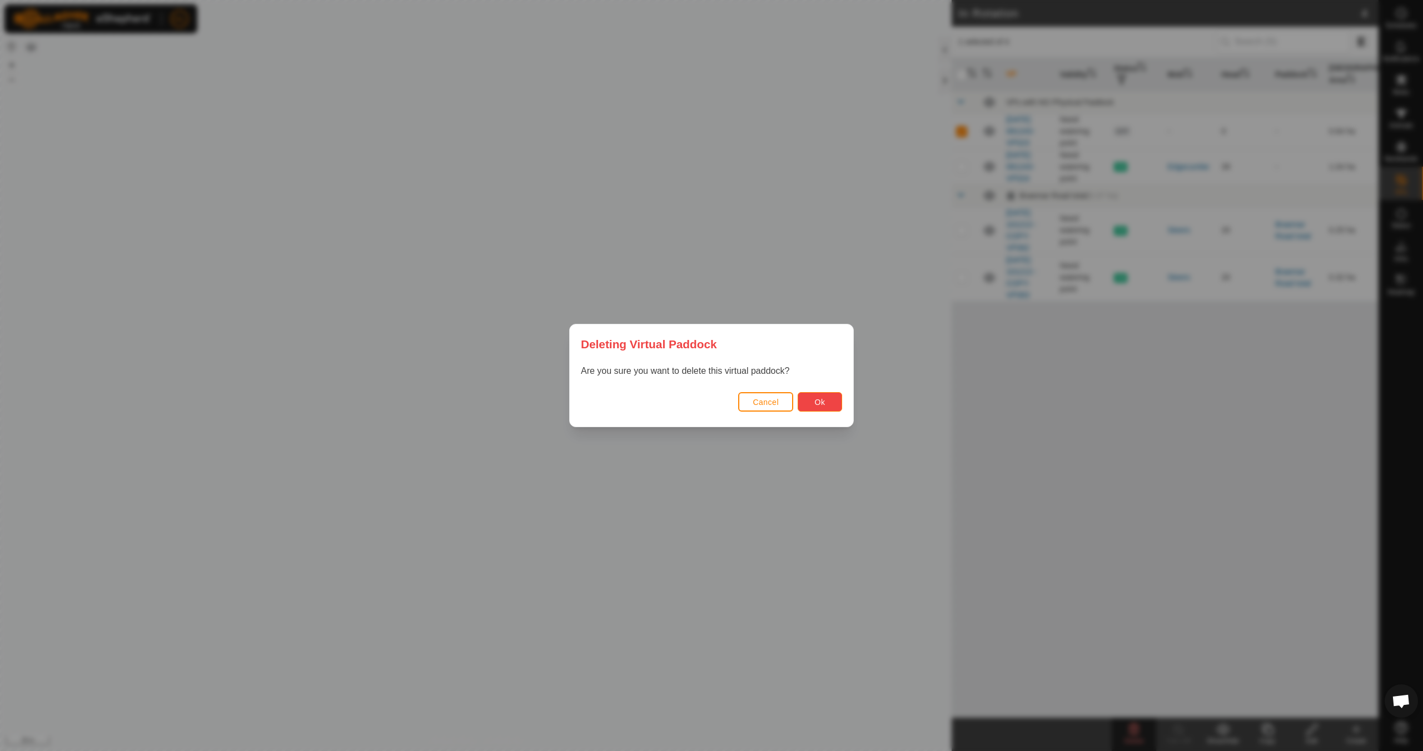
click at [818, 400] on span "Ok" at bounding box center [820, 402] width 11 height 9
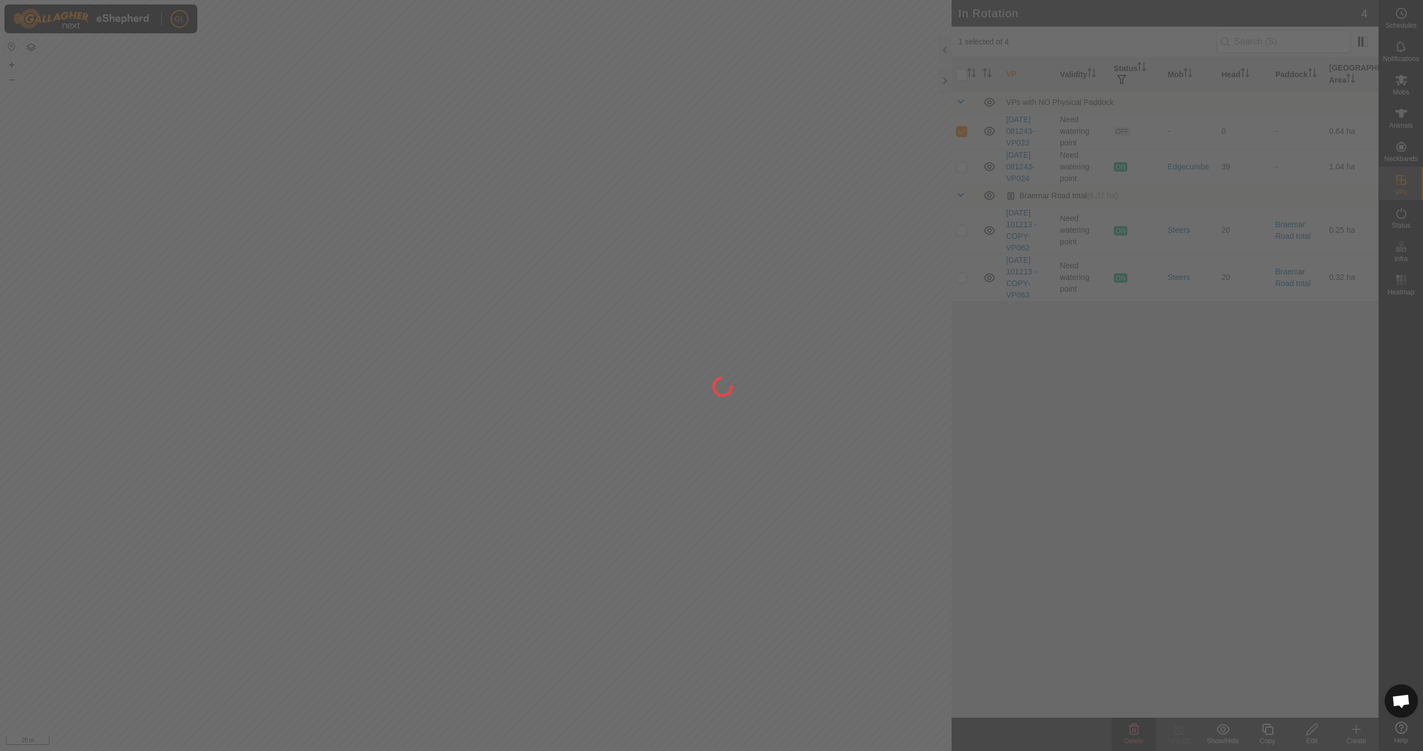
checkbox input "false"
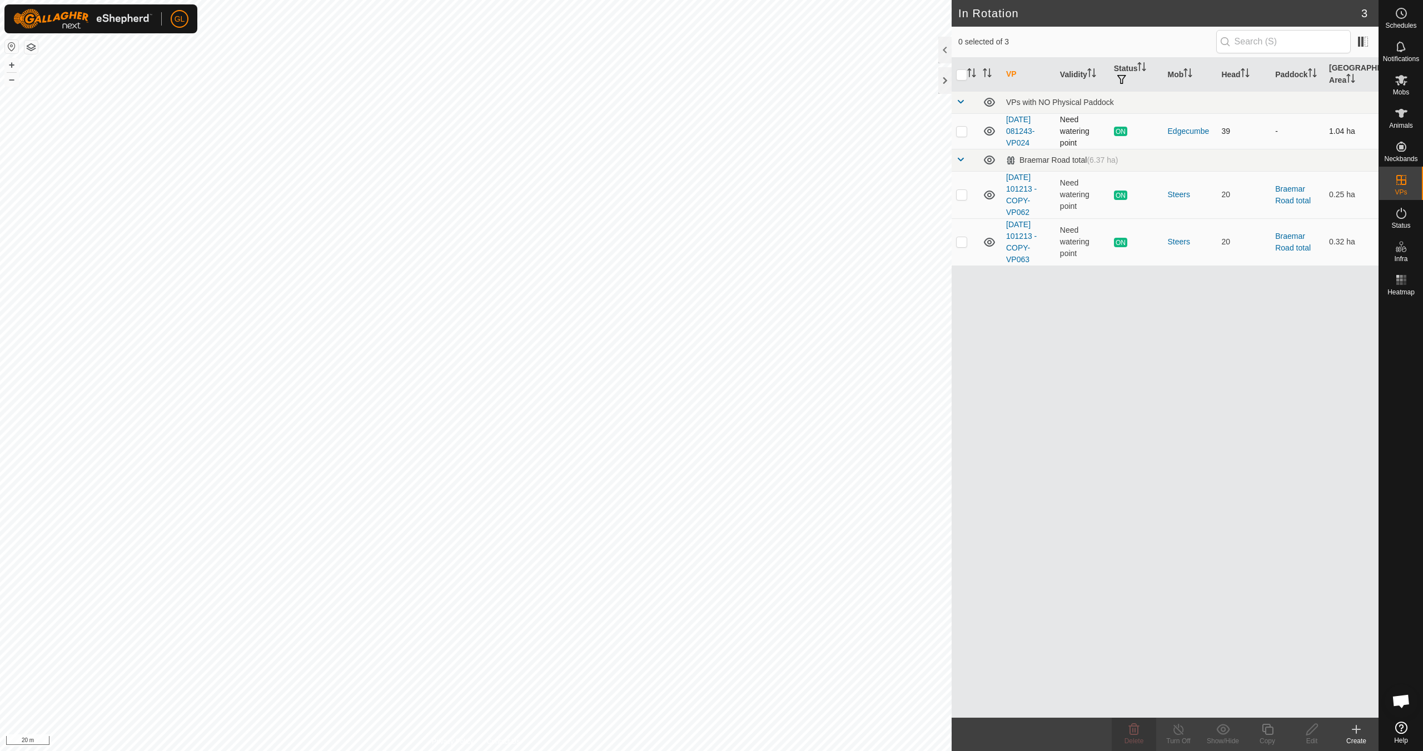
click at [963, 132] on p-checkbox at bounding box center [961, 131] width 11 height 9
checkbox input "true"
click at [1271, 737] on div "Copy" at bounding box center [1267, 741] width 44 height 10
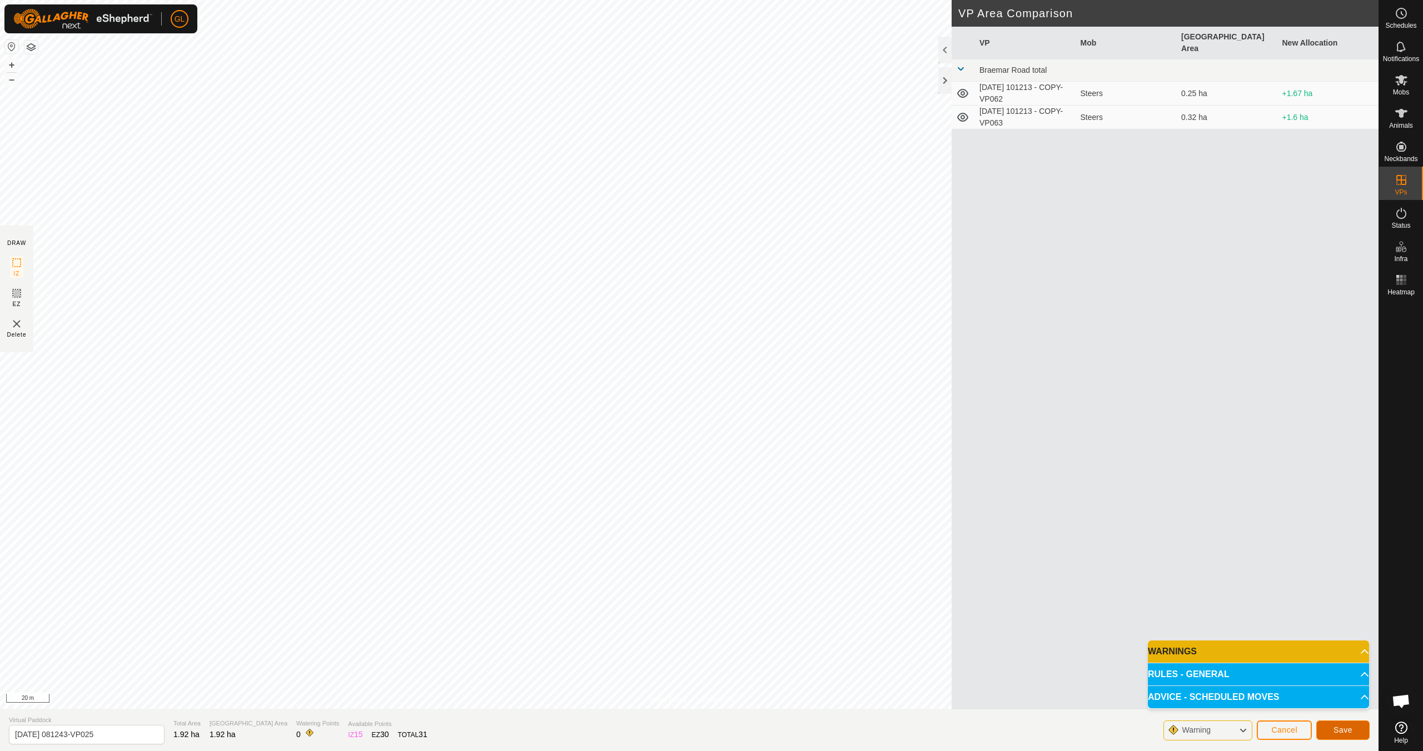
click at [1338, 729] on span "Save" at bounding box center [1342, 730] width 19 height 9
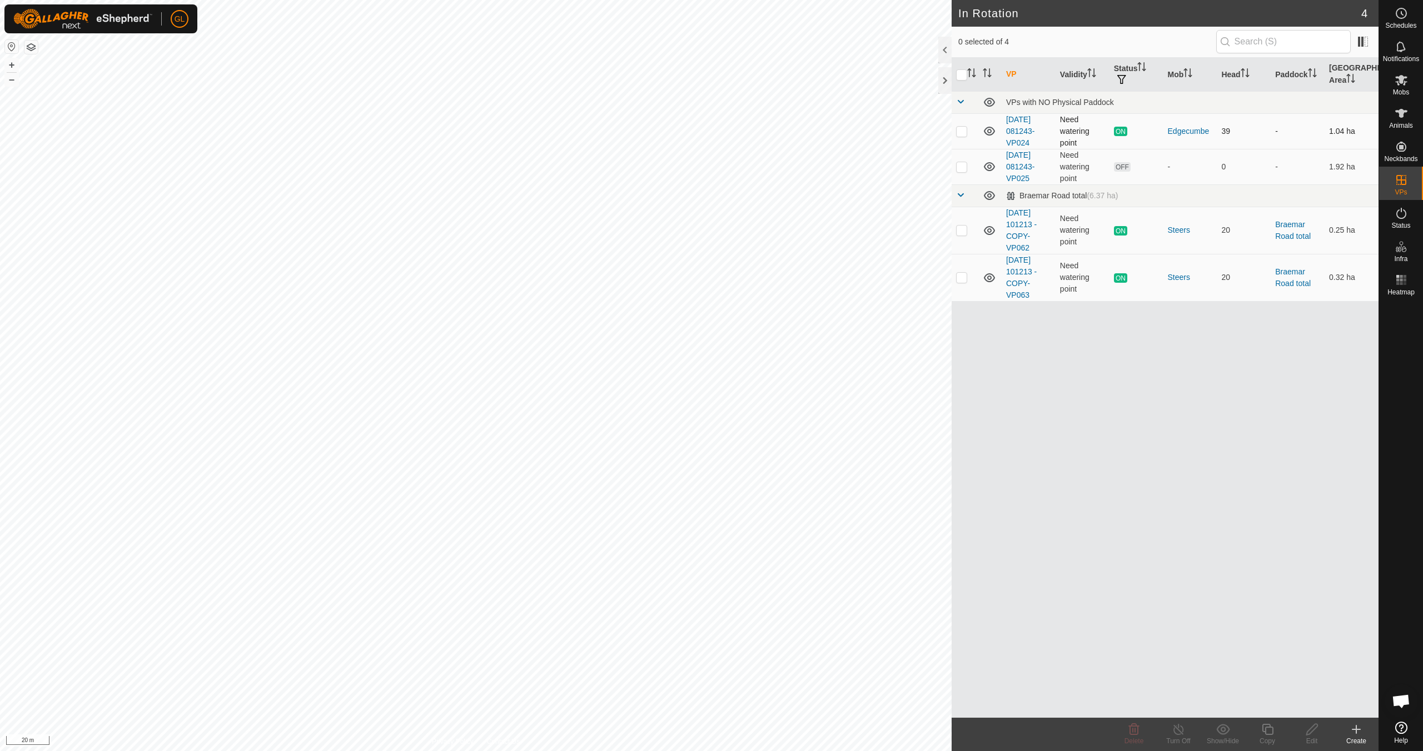
click at [966, 131] on p-checkbox at bounding box center [961, 131] width 11 height 9
checkbox input "false"
click at [962, 132] on p-checkbox at bounding box center [961, 131] width 11 height 9
checkbox input "true"
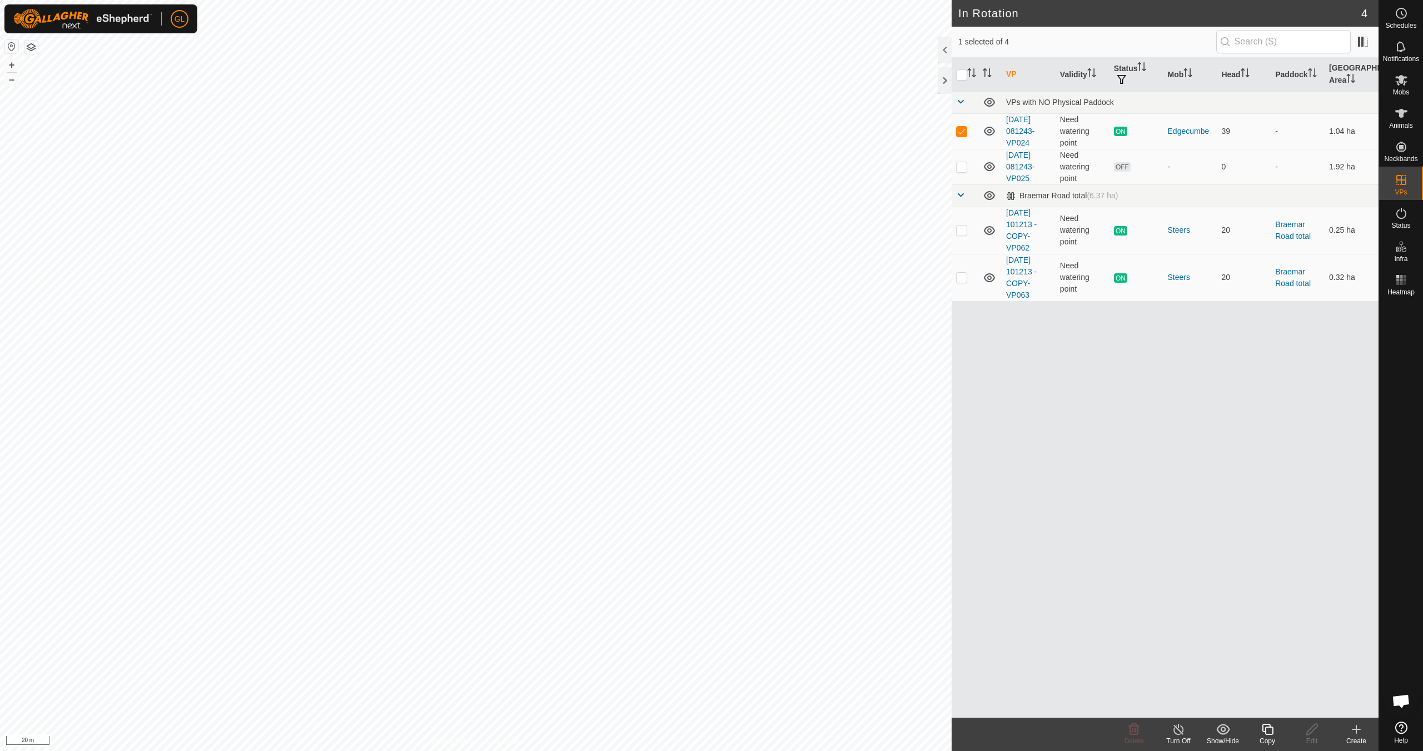
click at [1264, 733] on icon at bounding box center [1268, 729] width 14 height 13
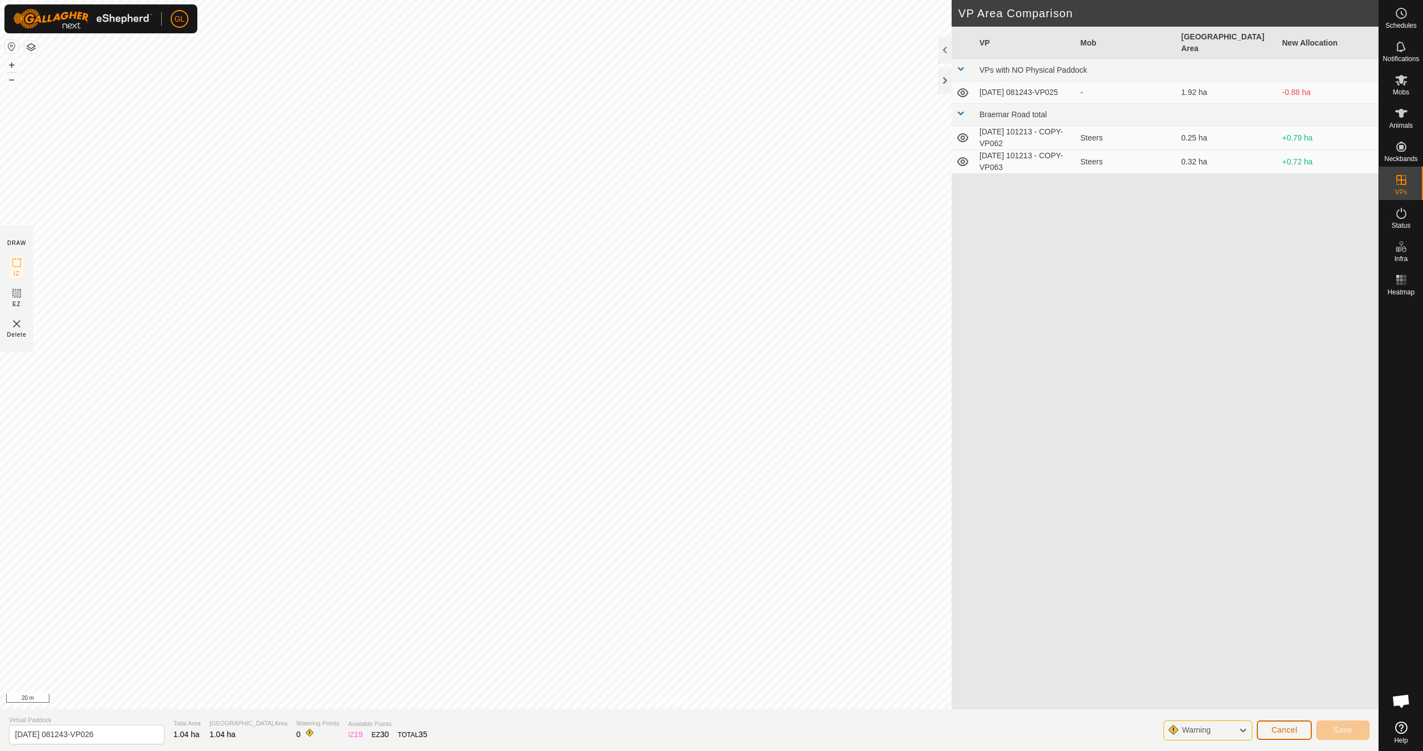
click at [1287, 733] on span "Cancel" at bounding box center [1284, 730] width 26 height 9
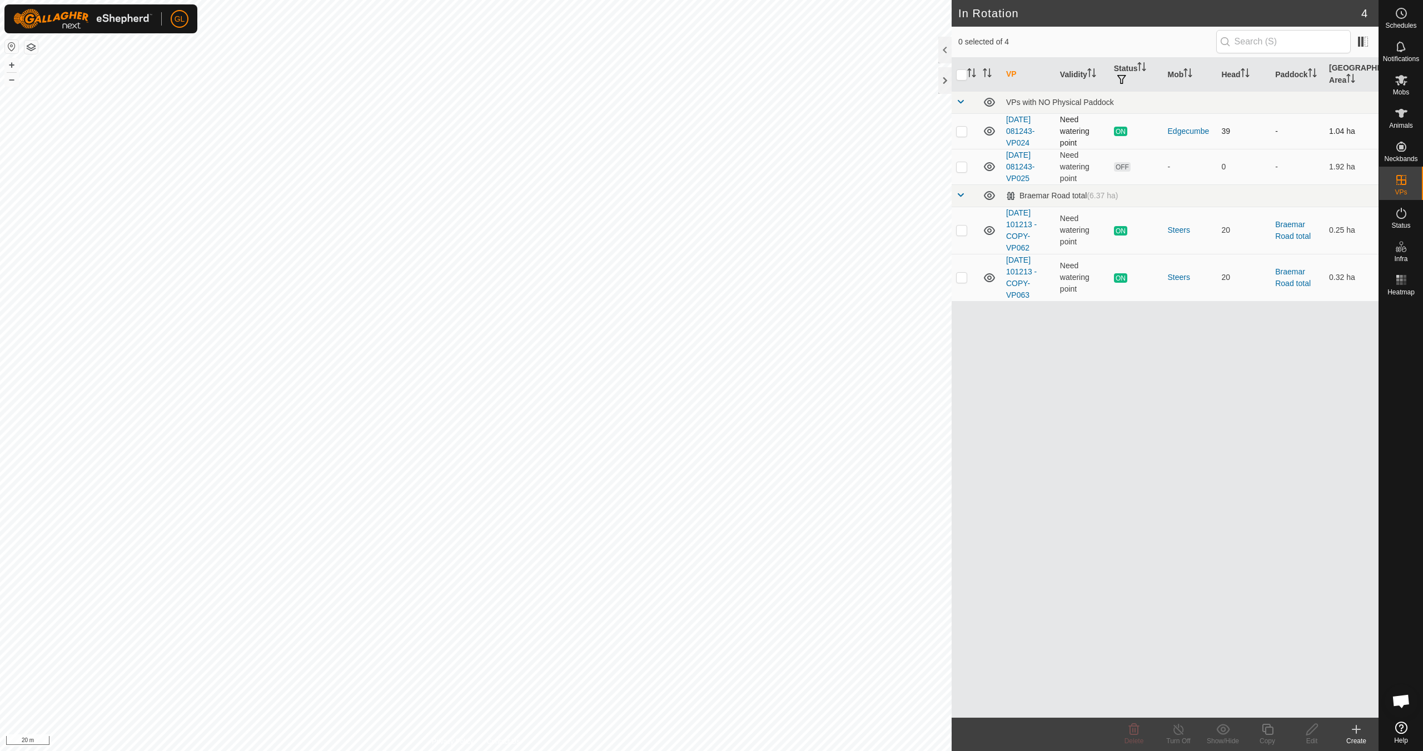
click at [960, 131] on p-checkbox at bounding box center [961, 131] width 11 height 9
click at [961, 131] on p-checkbox at bounding box center [961, 131] width 11 height 9
checkbox input "false"
click at [962, 166] on p-checkbox at bounding box center [961, 166] width 11 height 9
checkbox input "true"
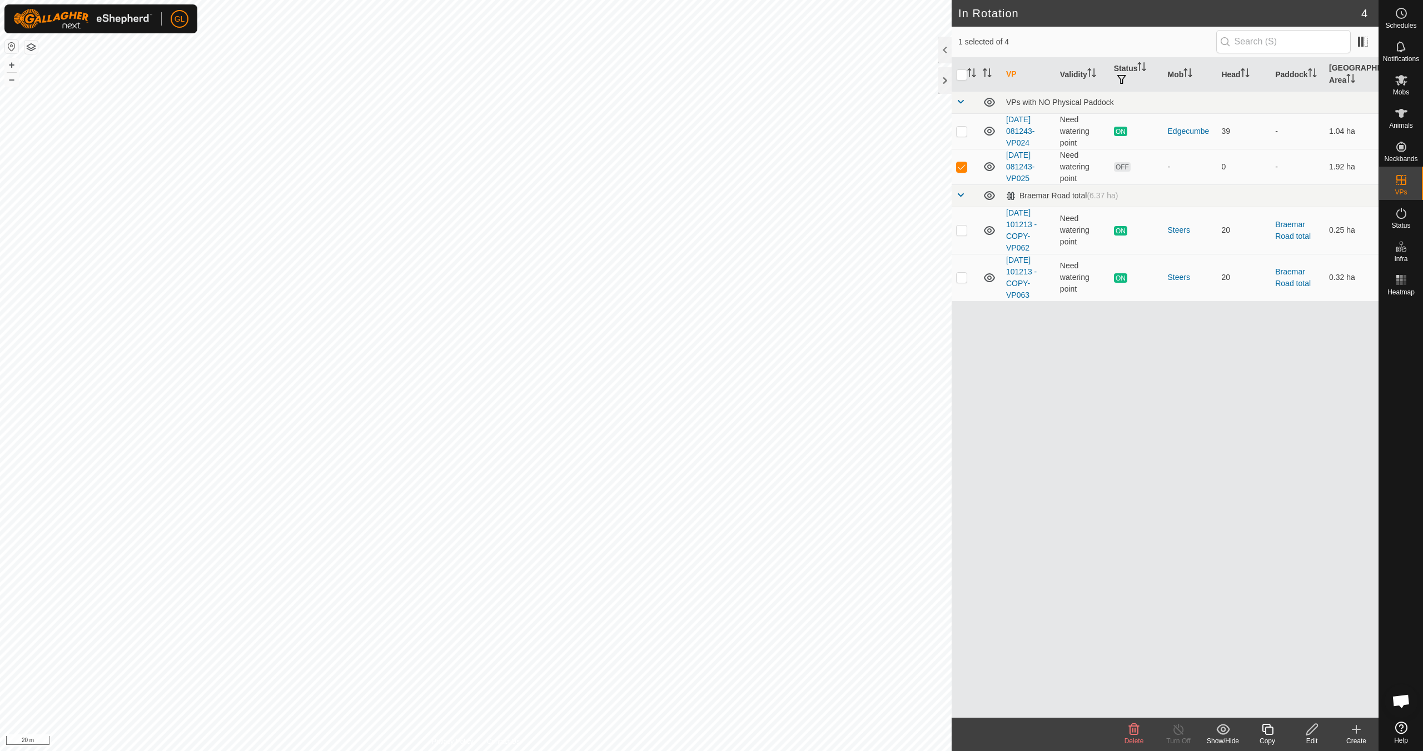
click at [1308, 734] on icon at bounding box center [1312, 729] width 14 height 13
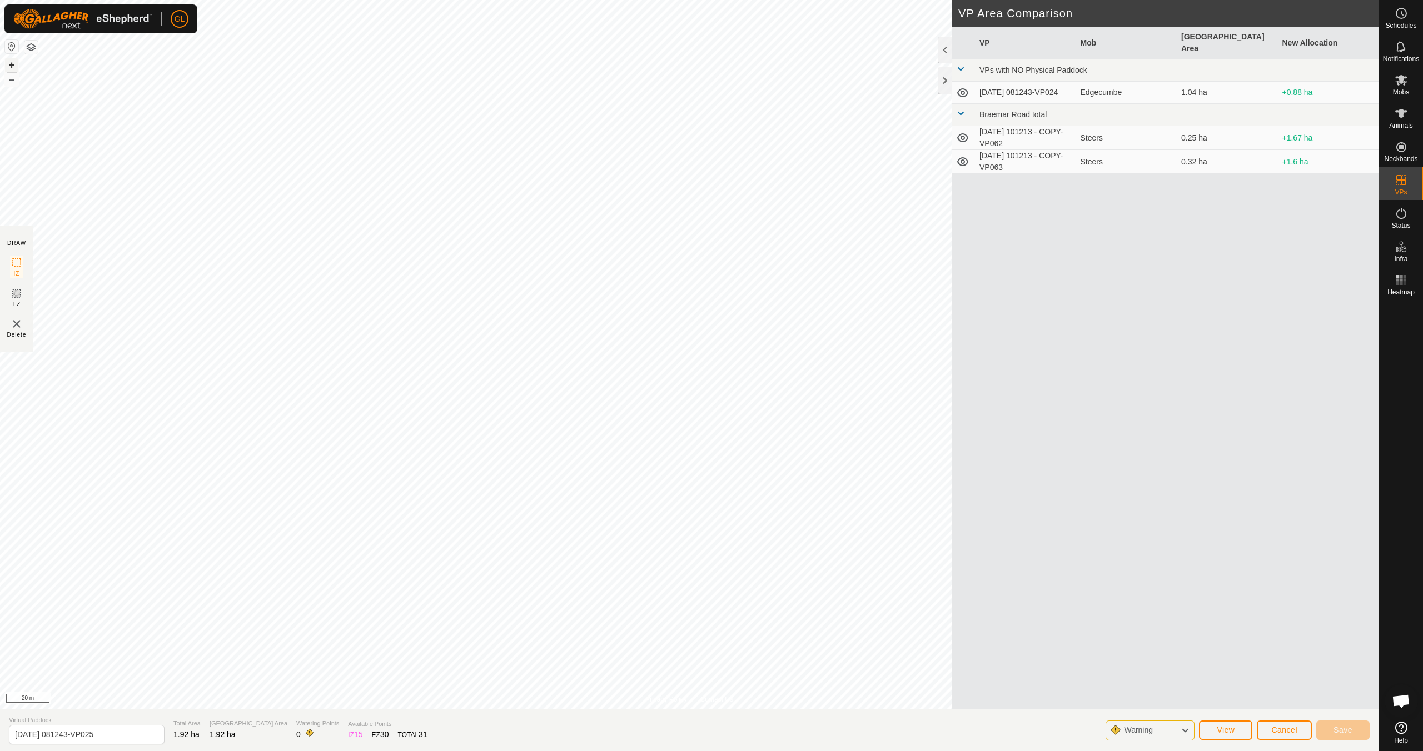
click at [11, 64] on button "+" at bounding box center [11, 64] width 13 height 13
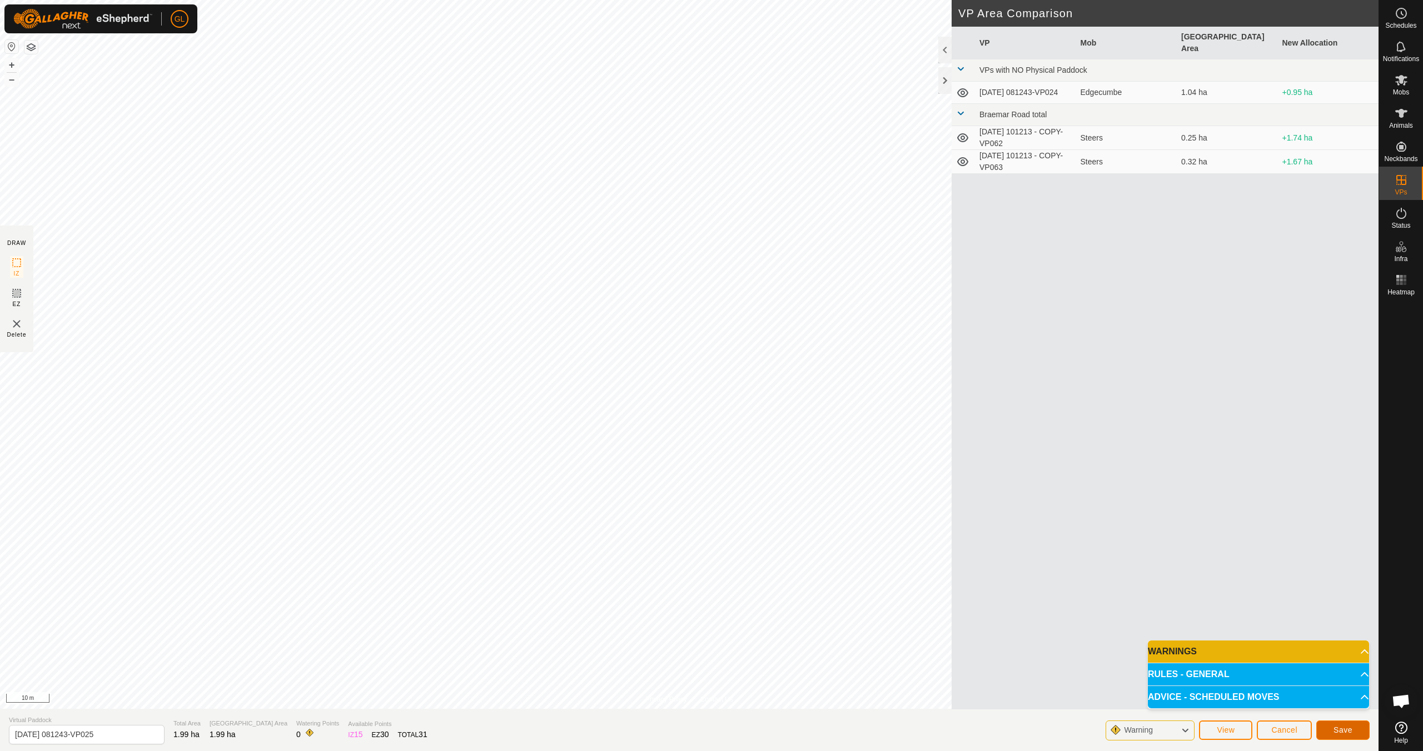
click at [1347, 731] on span "Save" at bounding box center [1342, 730] width 19 height 9
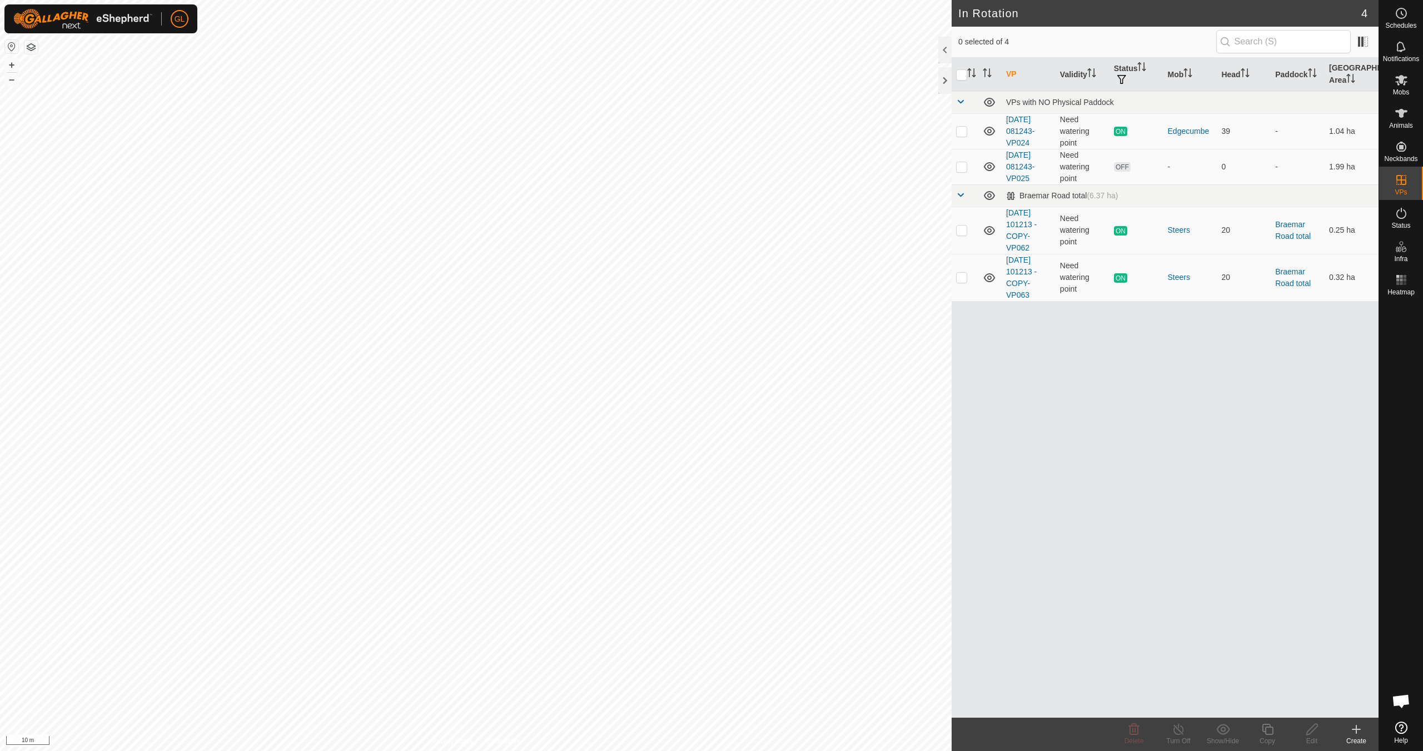
click at [698, 308] on div "GL Schedules Notifications Mobs Animals Neckbands VPs Status Infra Heatmap Help…" at bounding box center [711, 375] width 1423 height 751
click at [963, 166] on p-checkbox at bounding box center [961, 166] width 11 height 9
checkbox input "true"
click at [1272, 734] on icon at bounding box center [1267, 729] width 11 height 11
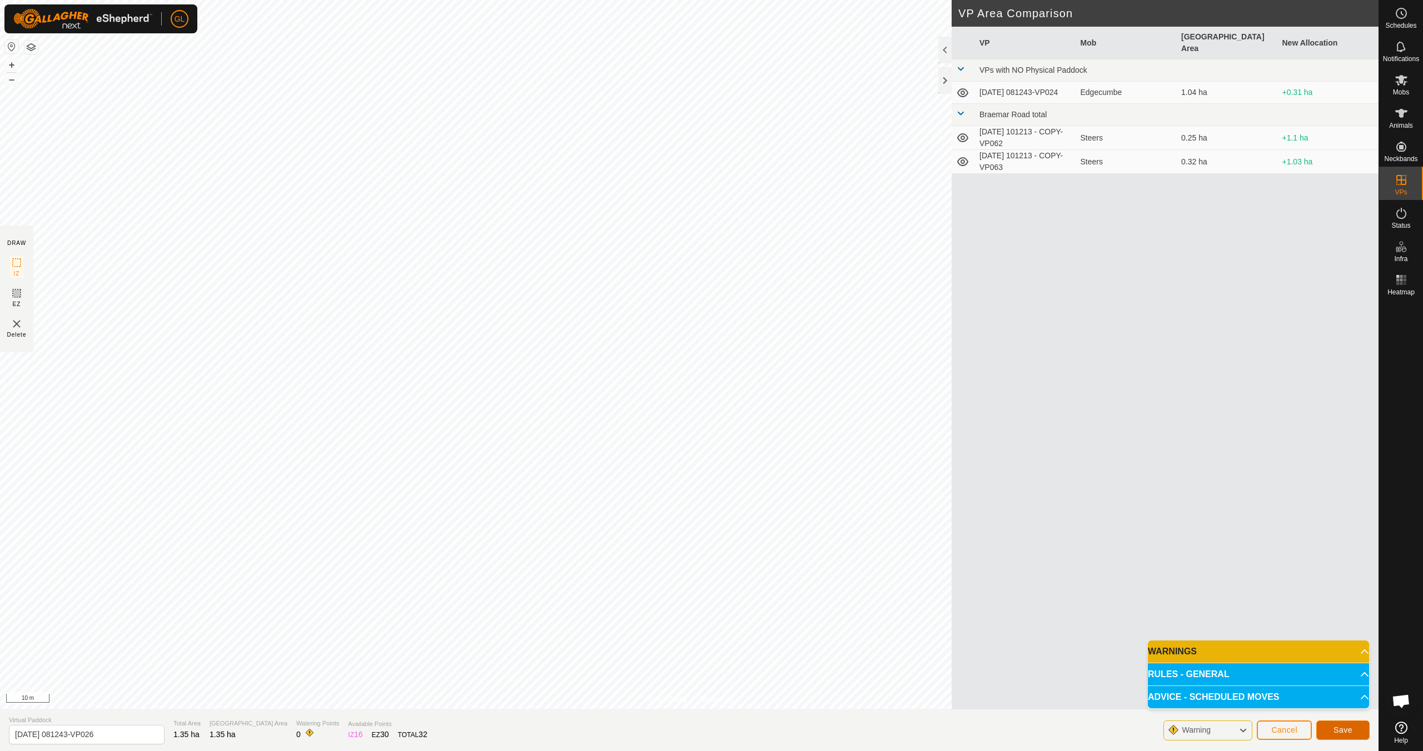
click at [1334, 731] on span "Save" at bounding box center [1342, 730] width 19 height 9
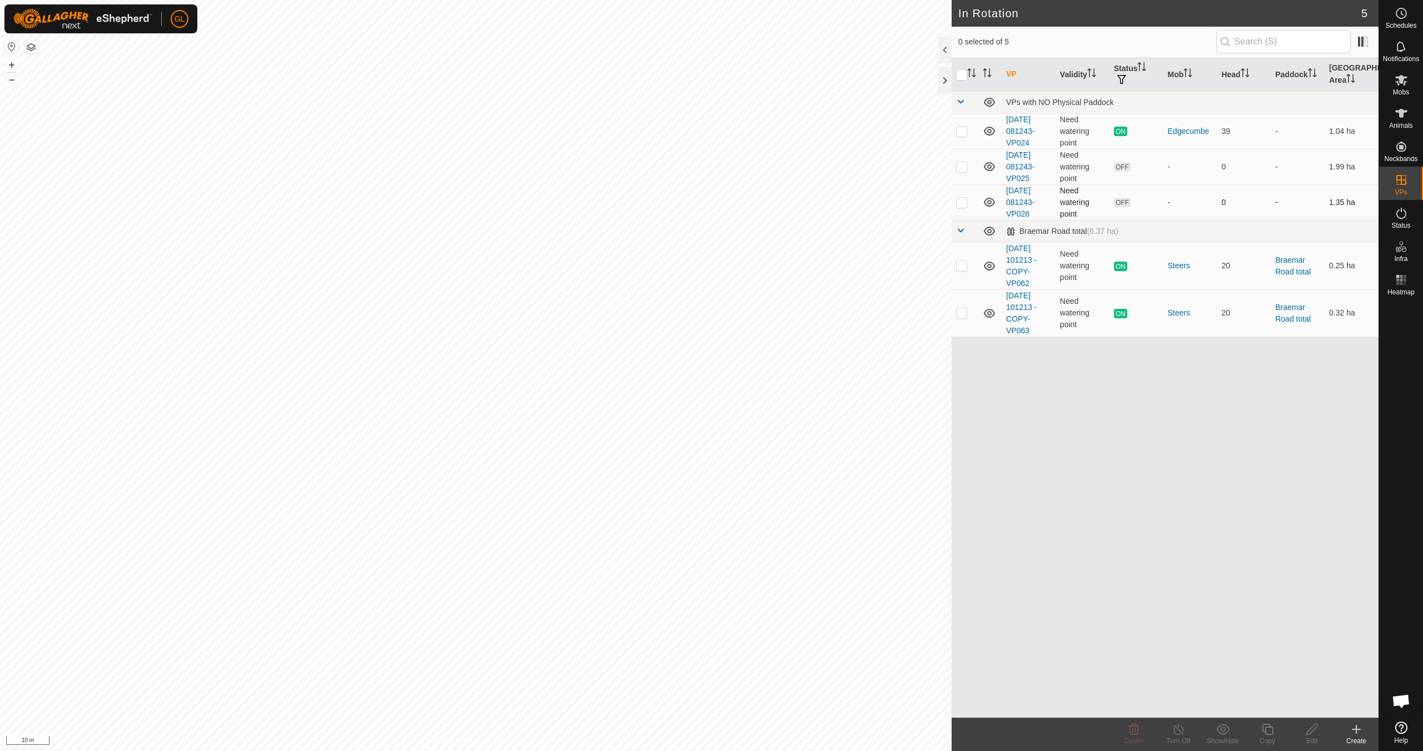
click at [963, 203] on p-checkbox at bounding box center [961, 202] width 11 height 9
checkbox input "true"
click at [1268, 731] on icon at bounding box center [1268, 729] width 14 height 13
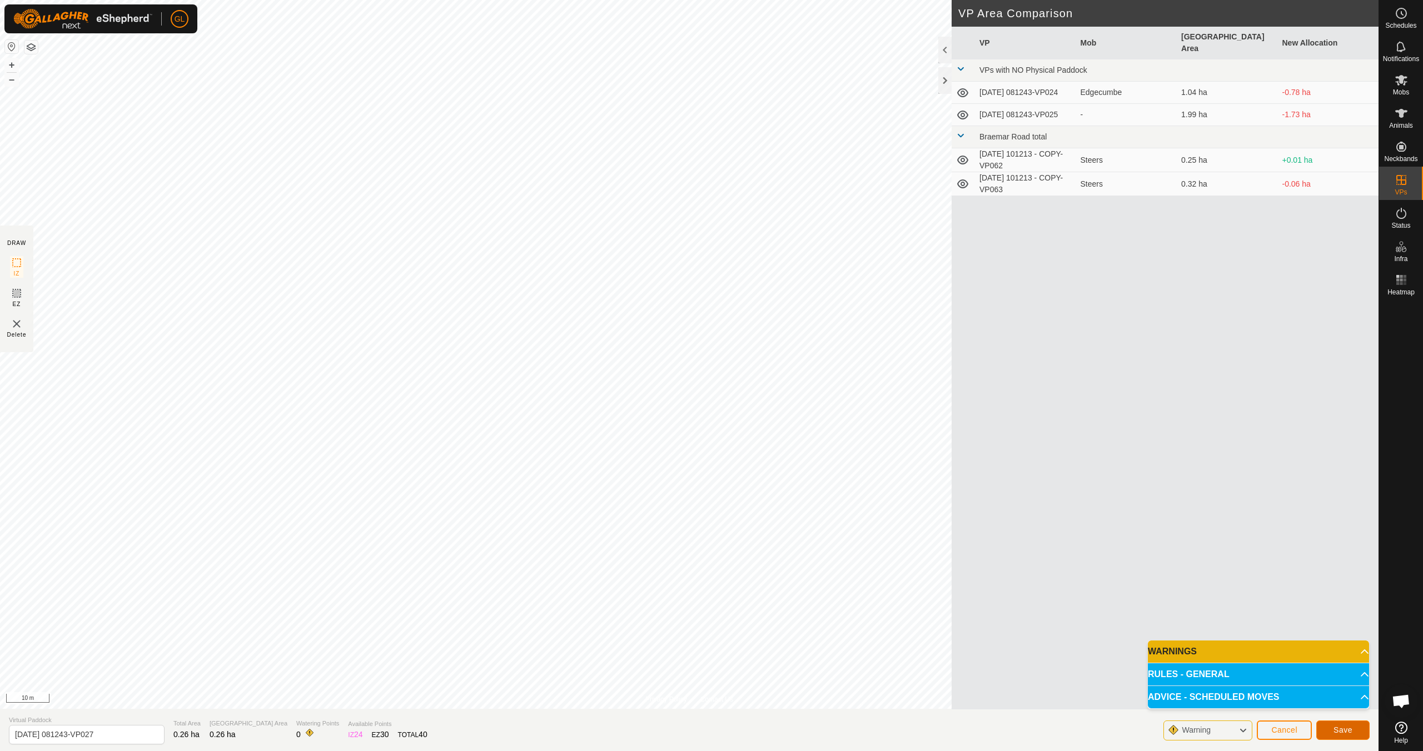
click at [1341, 731] on span "Save" at bounding box center [1342, 730] width 19 height 9
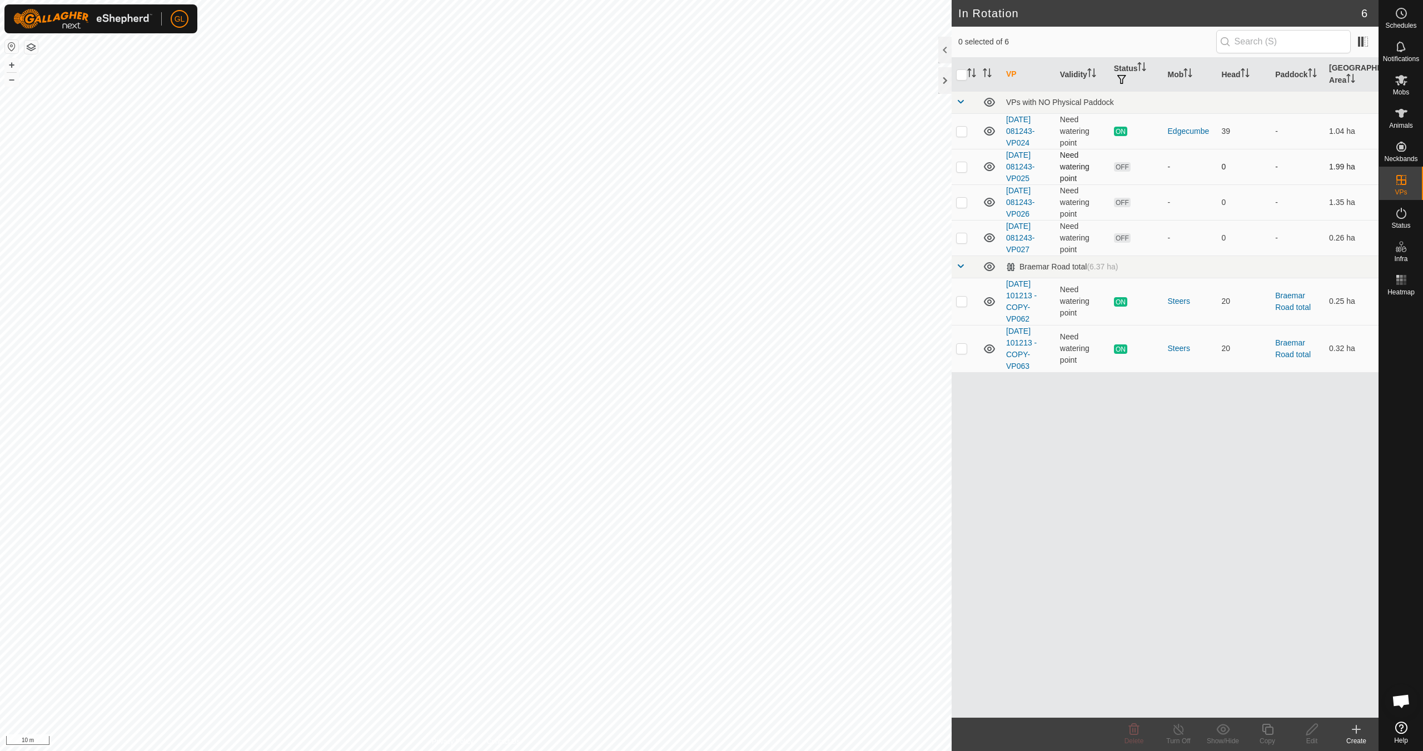
click at [959, 163] on p-checkbox at bounding box center [961, 166] width 11 height 9
click at [964, 166] on p-checkbox at bounding box center [961, 166] width 11 height 9
checkbox input "true"
click at [1132, 733] on icon at bounding box center [1133, 729] width 13 height 13
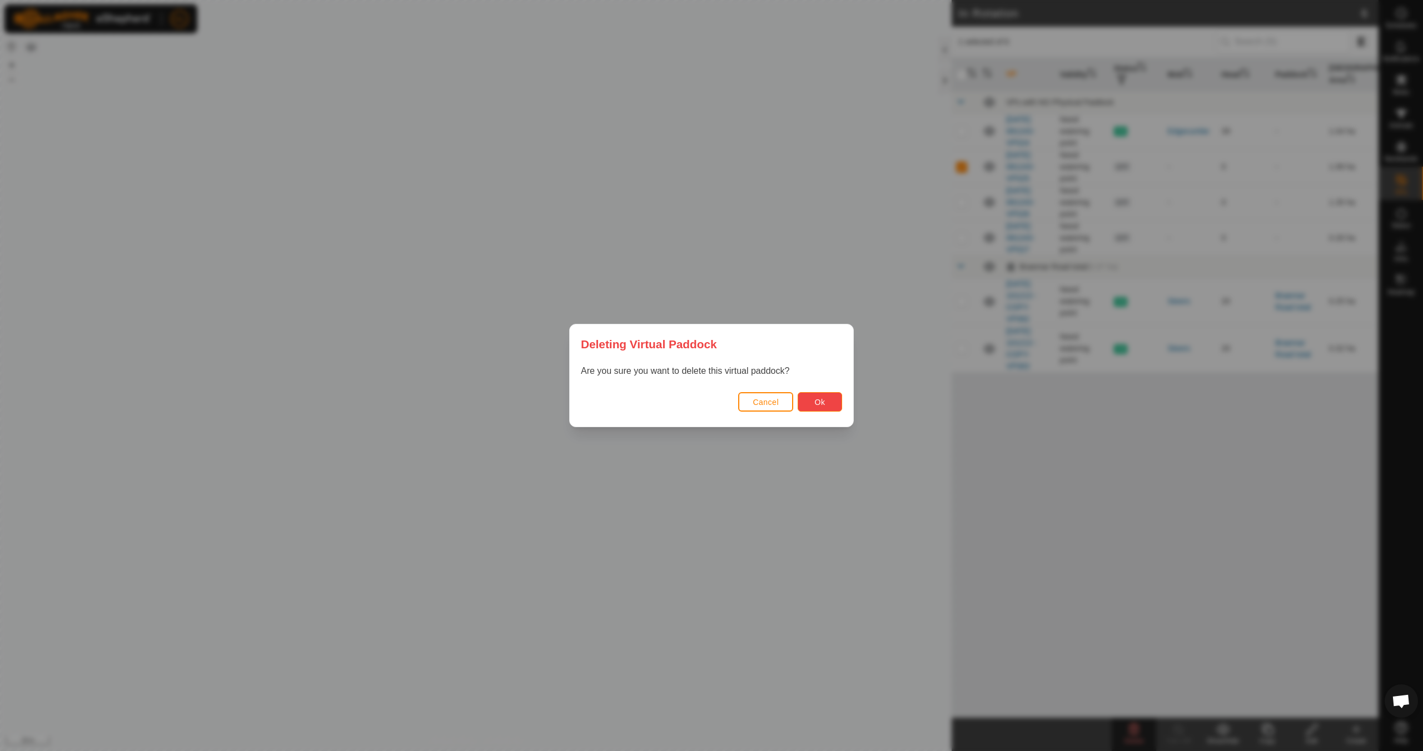
click at [822, 405] on span "Ok" at bounding box center [820, 402] width 11 height 9
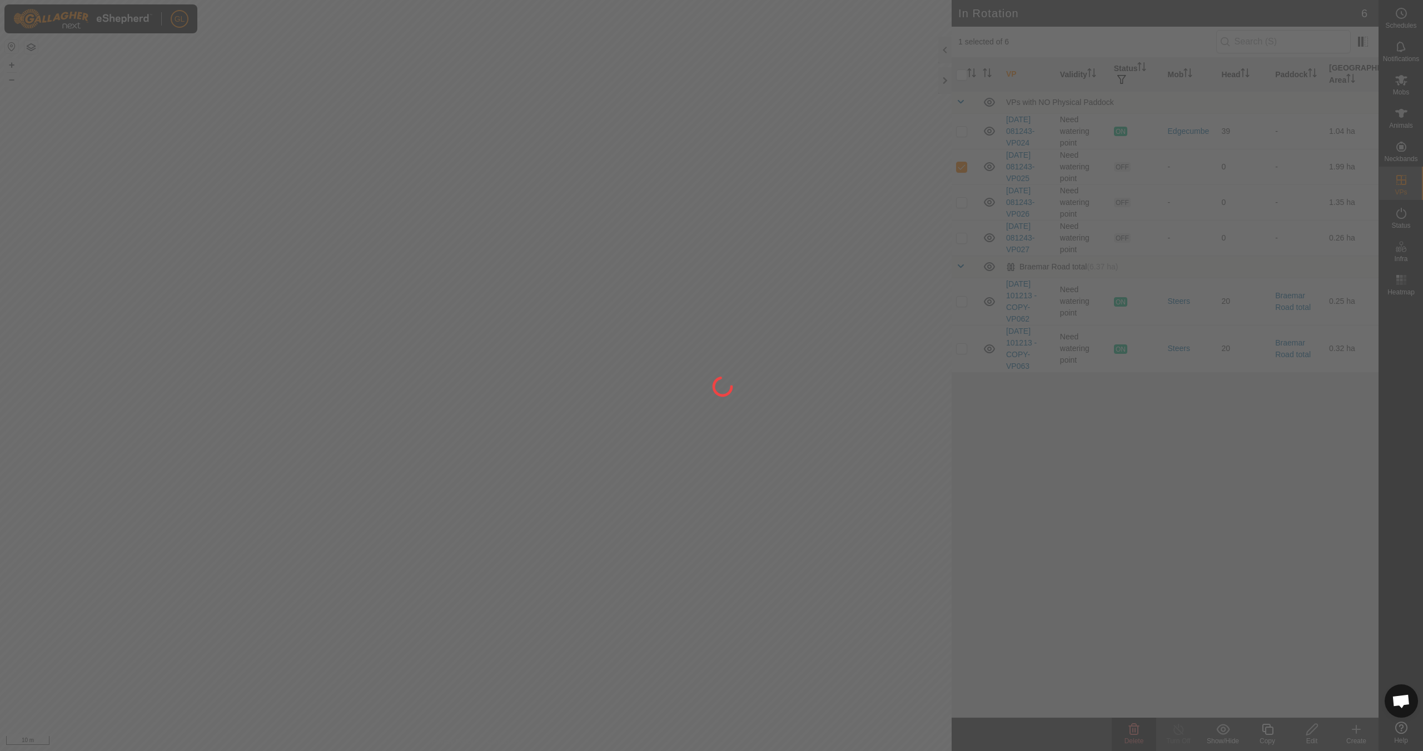
checkbox input "false"
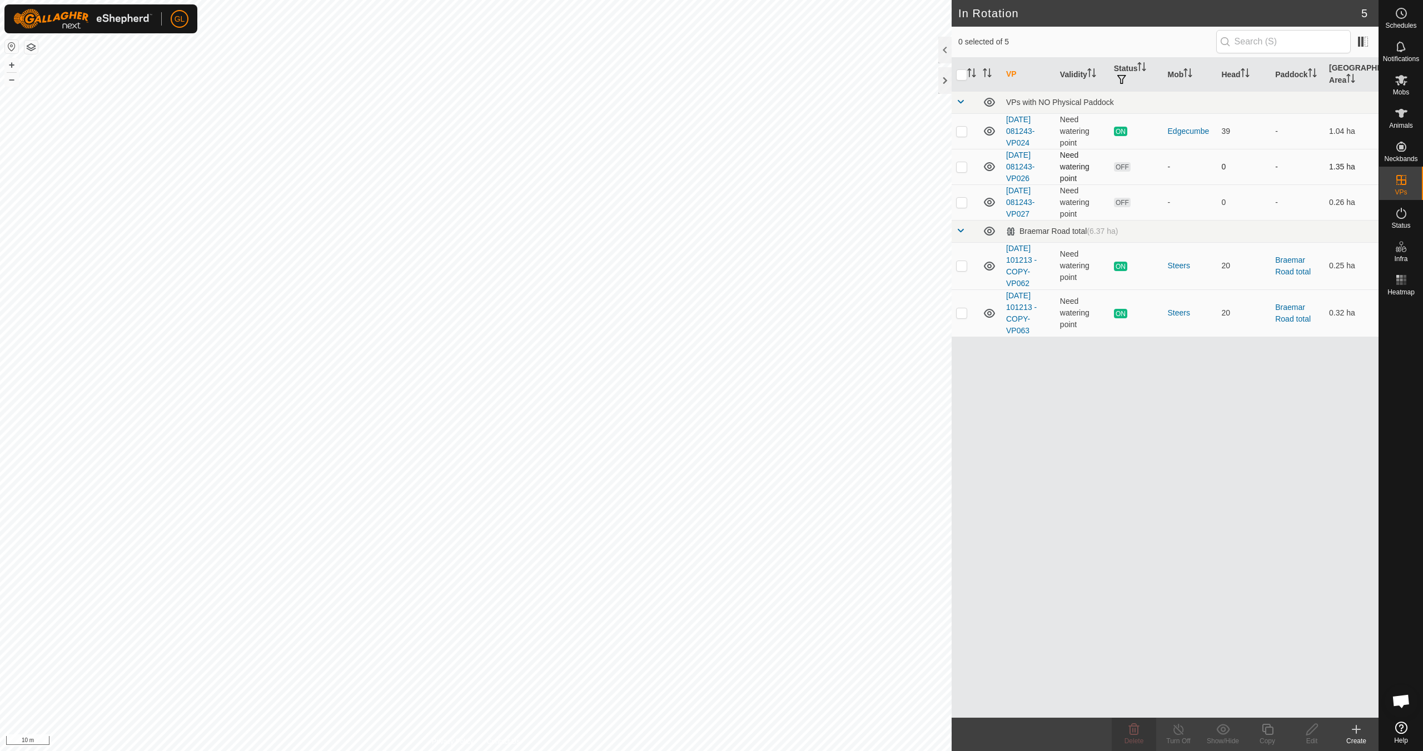
click at [961, 165] on p-checkbox at bounding box center [961, 166] width 11 height 9
click at [962, 164] on p-checkbox at bounding box center [961, 166] width 11 height 9
checkbox input "false"
click at [966, 201] on p-checkbox at bounding box center [961, 202] width 11 height 9
checkbox input "true"
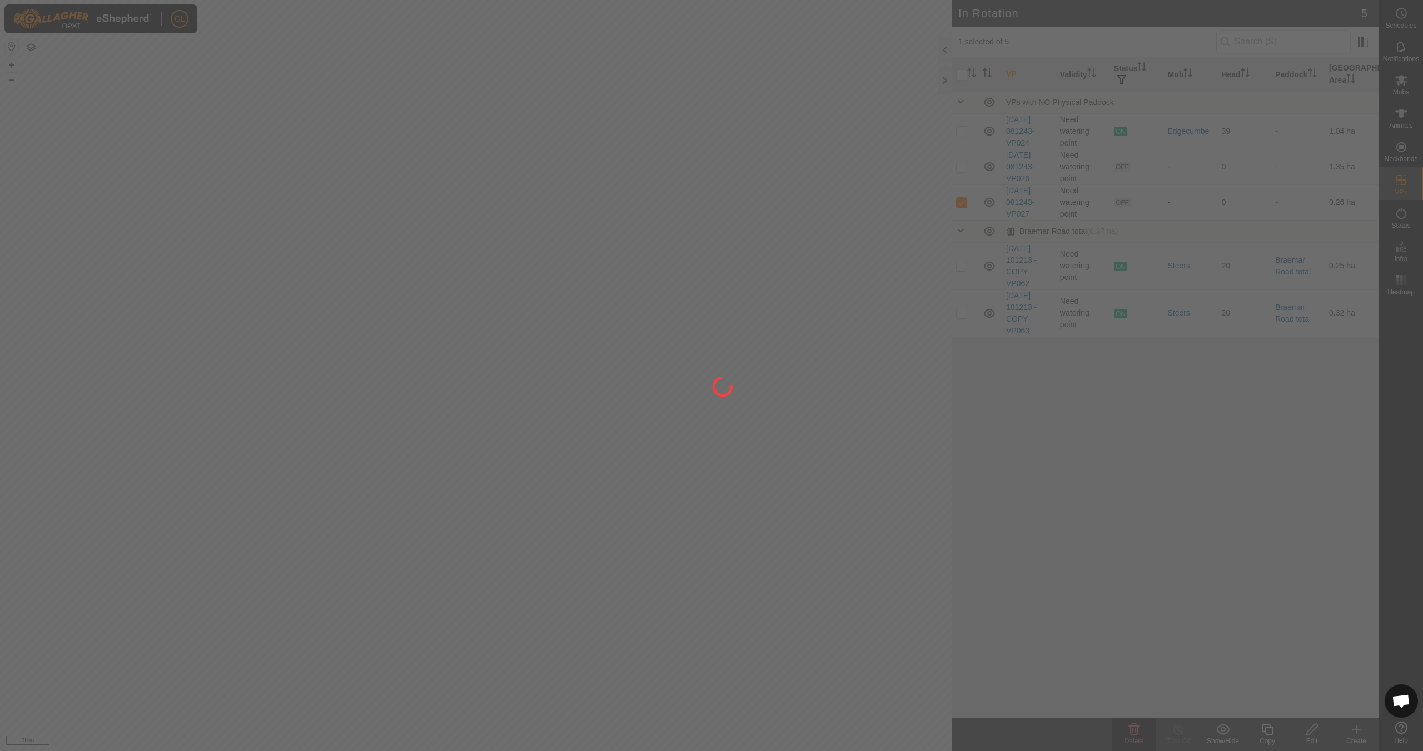
click at [965, 201] on div at bounding box center [711, 375] width 1423 height 751
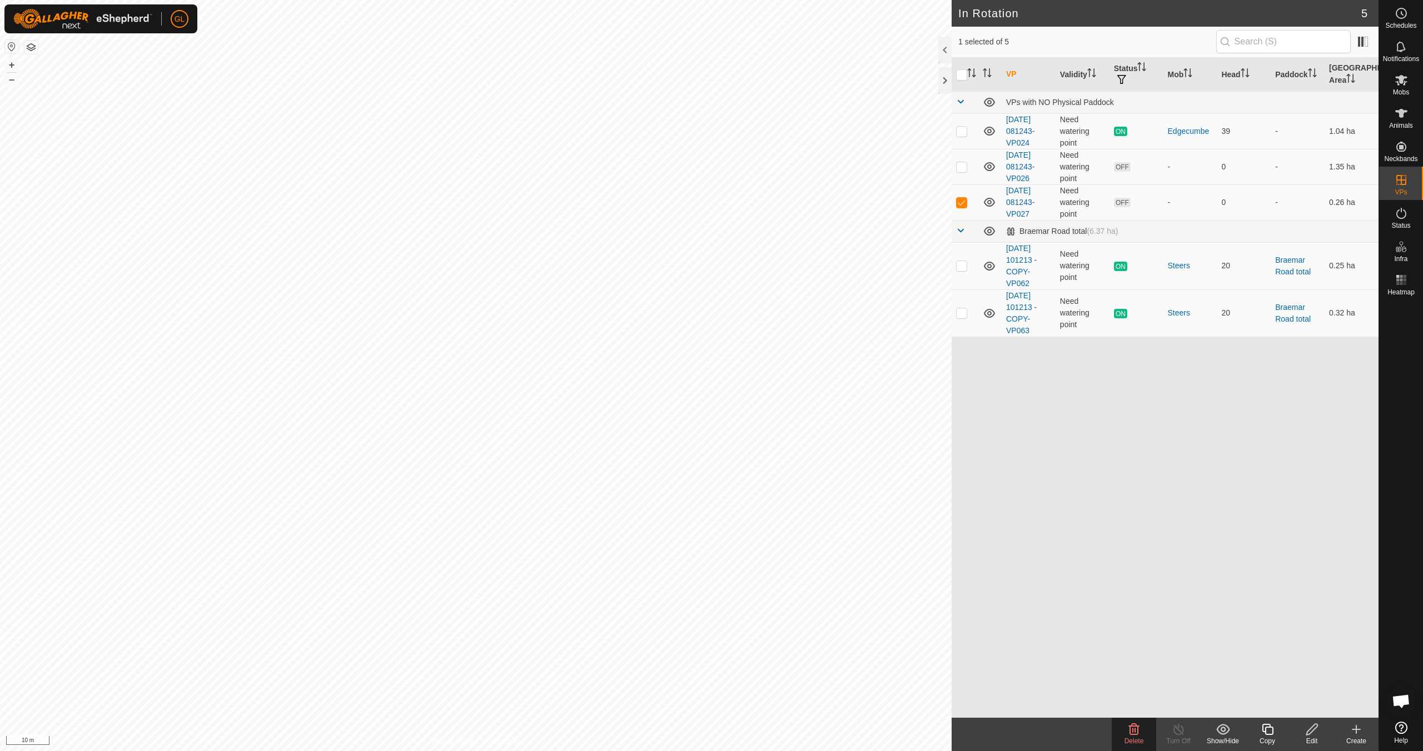
click at [1271, 733] on icon at bounding box center [1268, 729] width 14 height 13
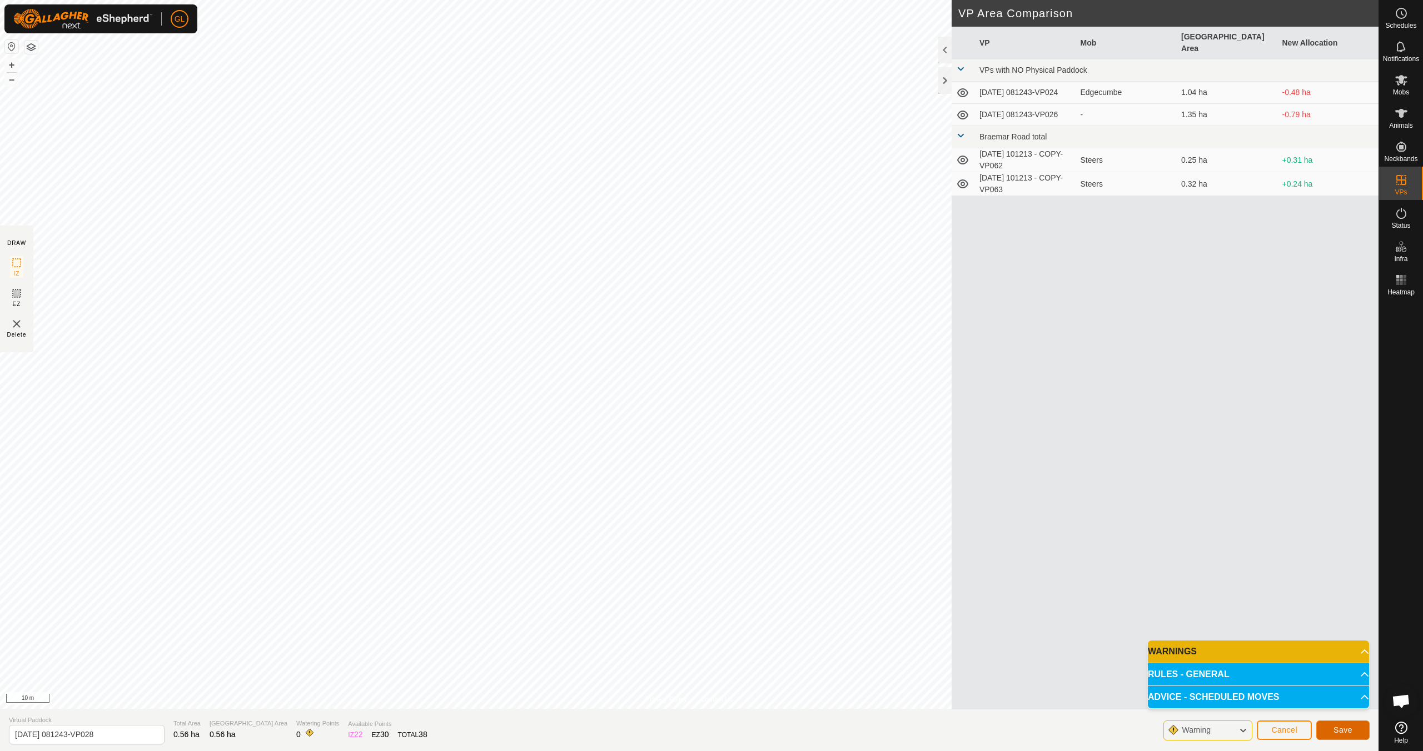
click at [1346, 728] on span "Save" at bounding box center [1342, 730] width 19 height 9
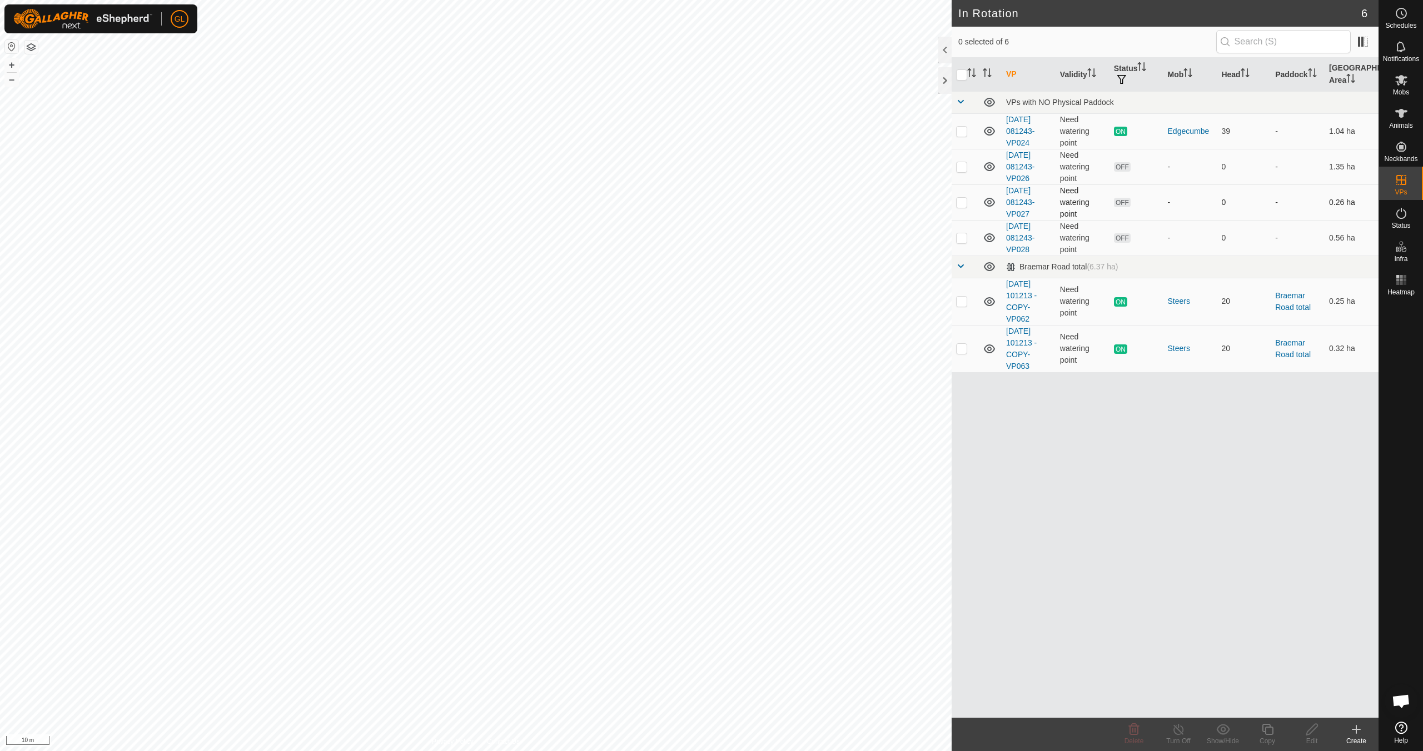
click at [964, 203] on p-checkbox at bounding box center [961, 202] width 11 height 9
click at [963, 200] on p-checkbox at bounding box center [961, 202] width 11 height 9
checkbox input "false"
click at [963, 236] on p-checkbox at bounding box center [961, 237] width 11 height 9
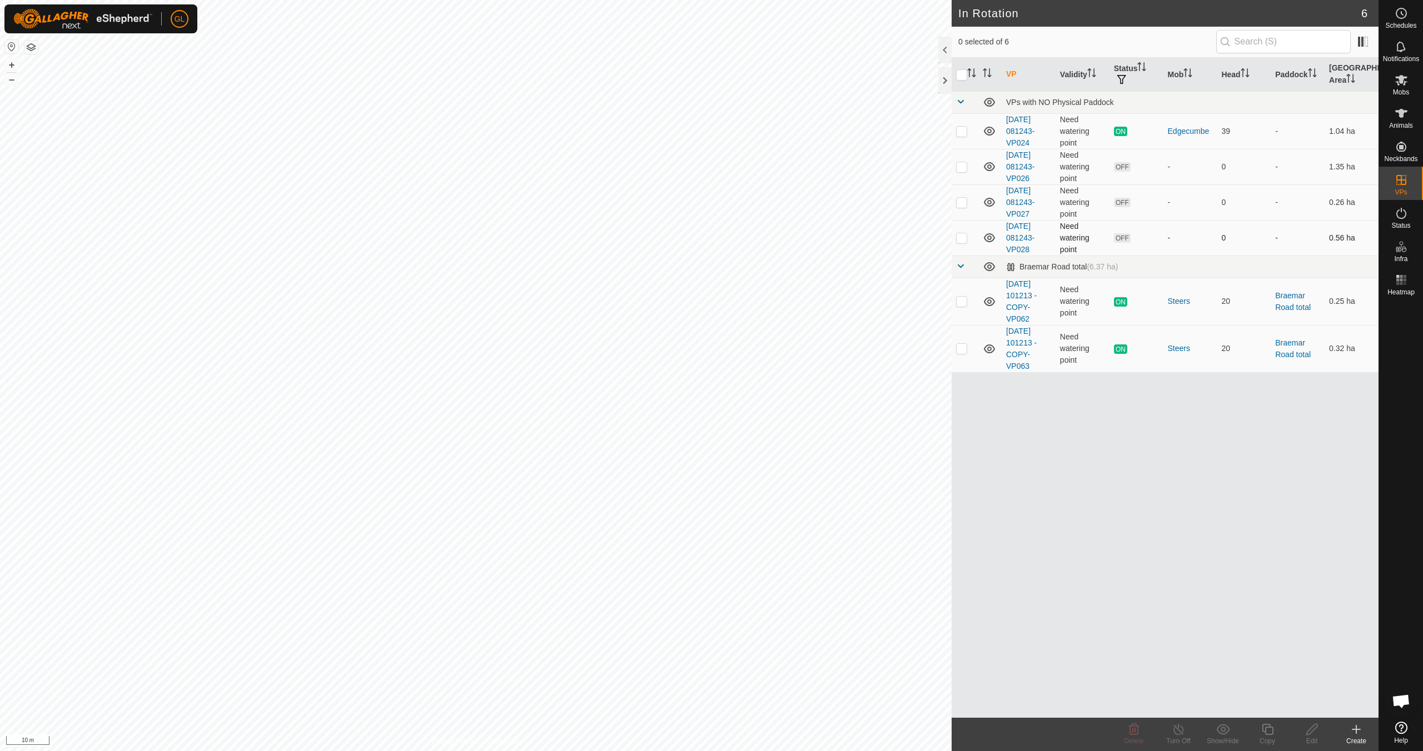
click at [960, 237] on p-checkbox at bounding box center [961, 237] width 11 height 9
checkbox input "true"
click at [1272, 728] on icon at bounding box center [1267, 729] width 11 height 11
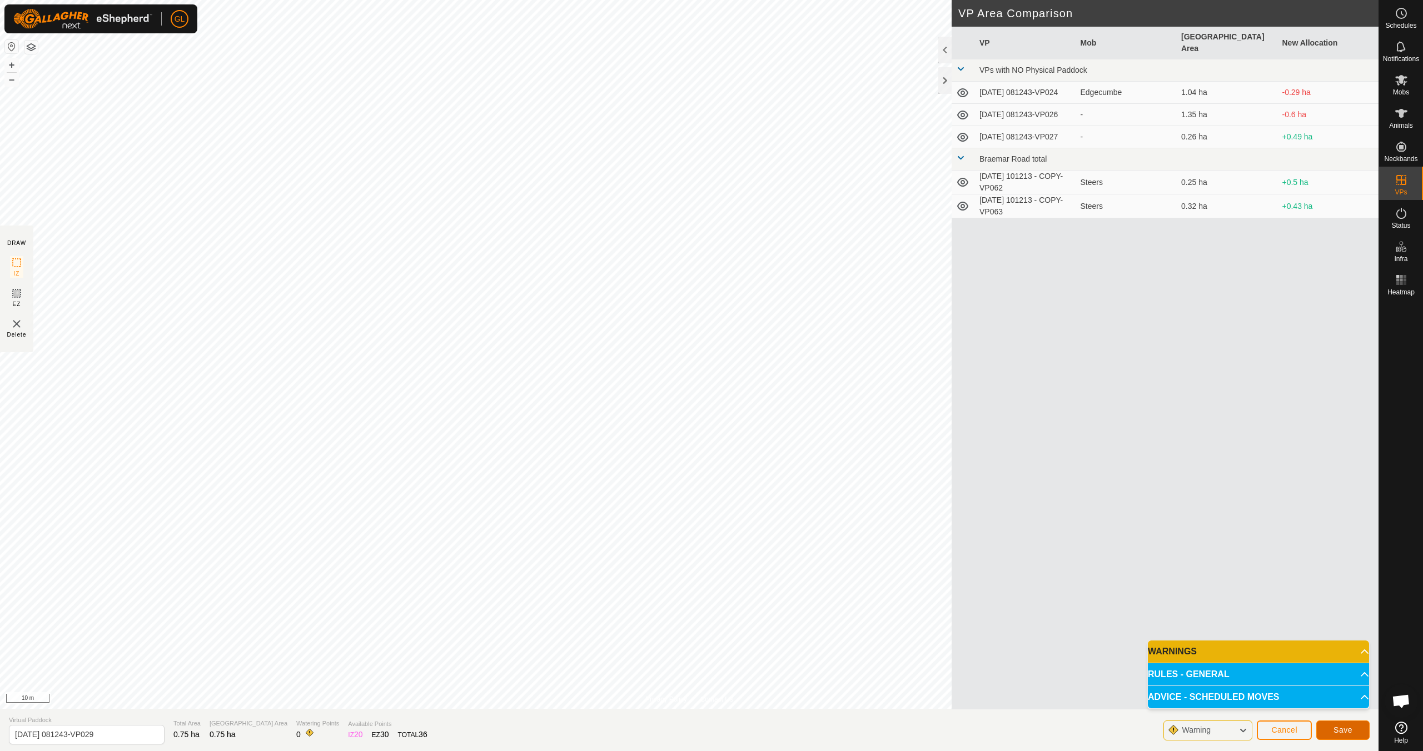
click at [1347, 733] on span "Save" at bounding box center [1342, 730] width 19 height 9
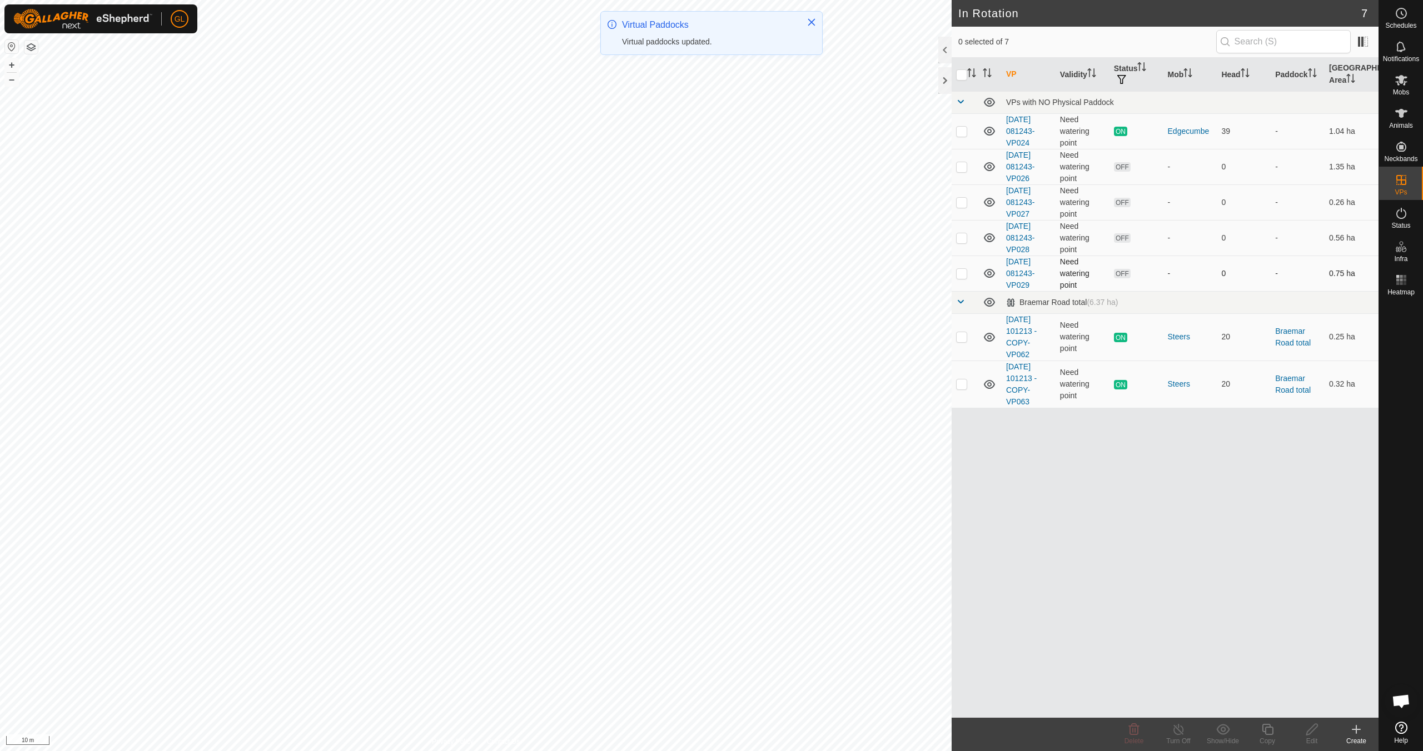
click at [960, 275] on p-checkbox at bounding box center [961, 273] width 11 height 9
checkbox input "true"
click at [1271, 734] on icon at bounding box center [1267, 729] width 11 height 11
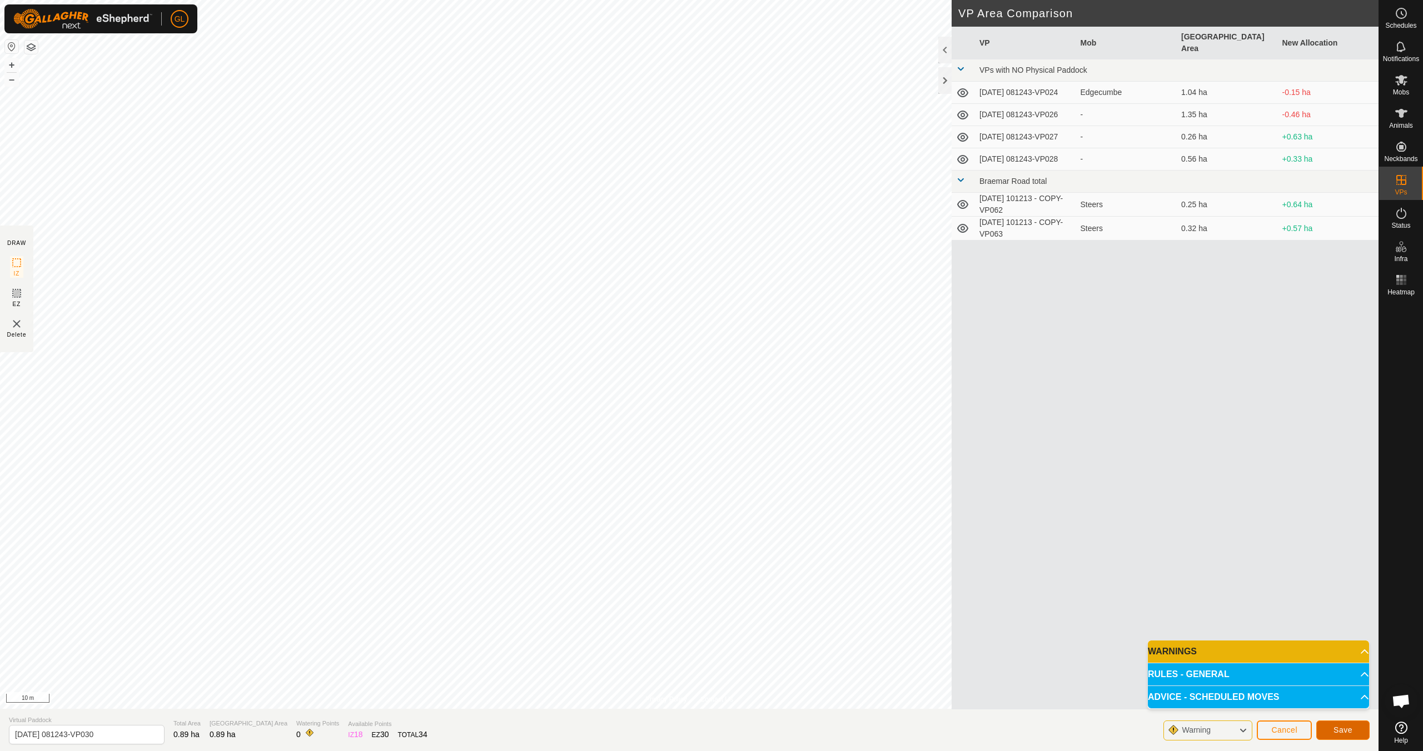
click at [1343, 731] on span "Save" at bounding box center [1342, 730] width 19 height 9
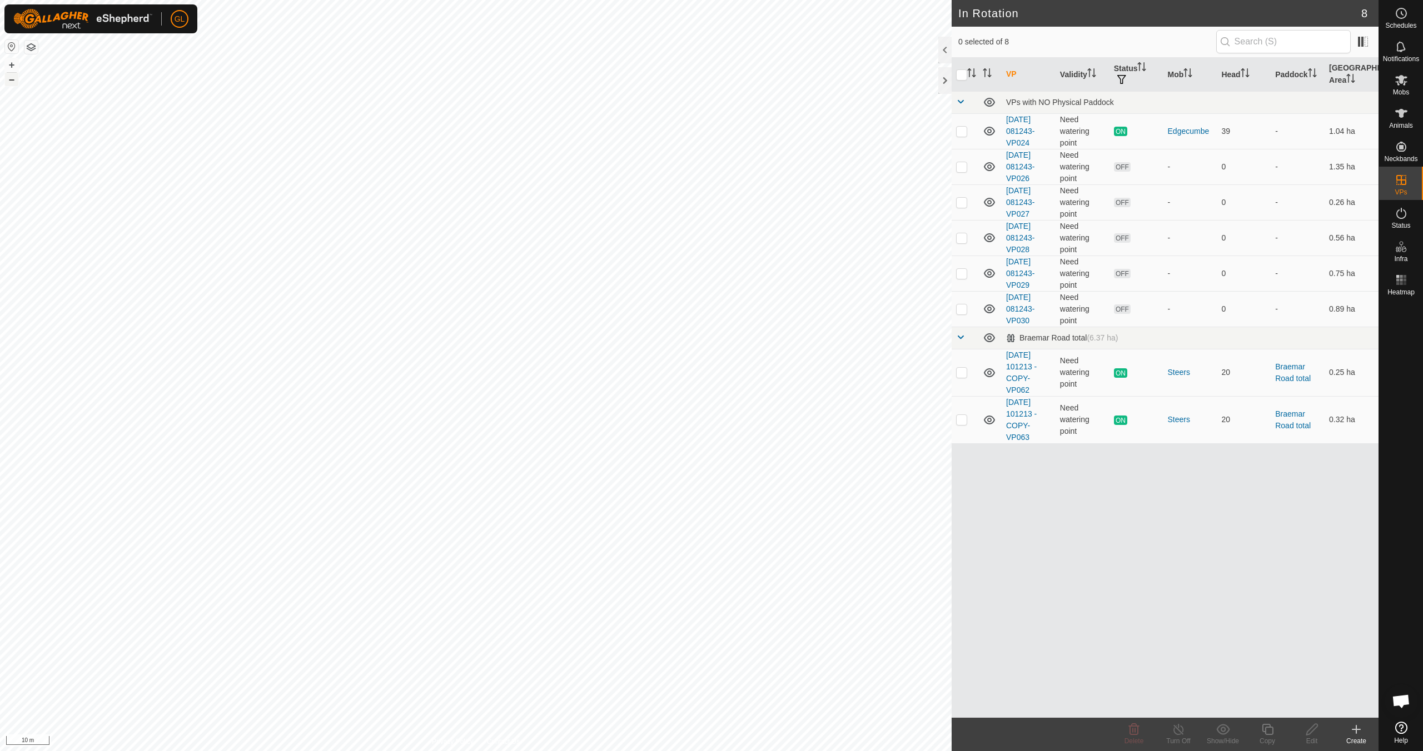
click at [9, 79] on button "–" at bounding box center [11, 79] width 13 height 13
click at [12, 79] on button "–" at bounding box center [11, 79] width 13 height 13
click at [9, 79] on button "–" at bounding box center [11, 79] width 13 height 13
